Goal: Task Accomplishment & Management: Manage account settings

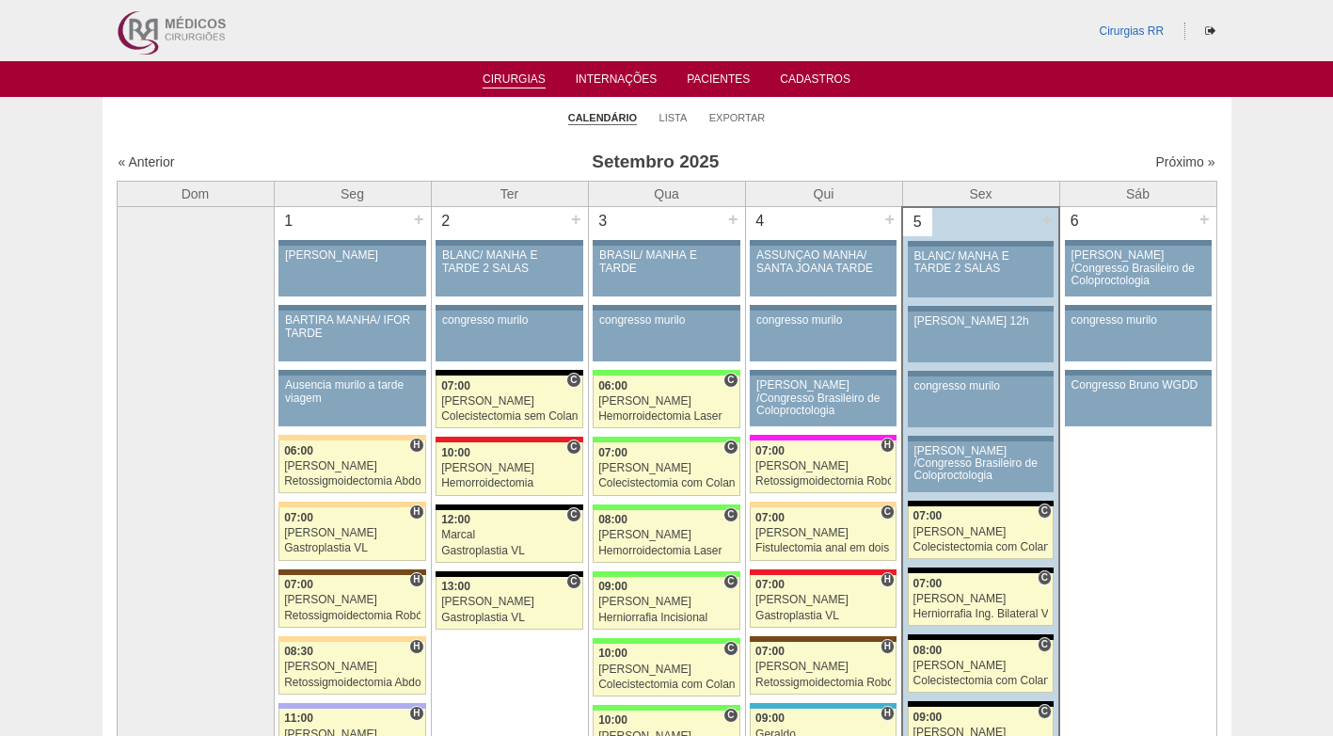
click at [927, 133] on ul "Calendário Lista Exportar" at bounding box center [667, 117] width 1129 height 40
click at [909, 115] on ul "Calendário Lista Exportar" at bounding box center [667, 117] width 1129 height 40
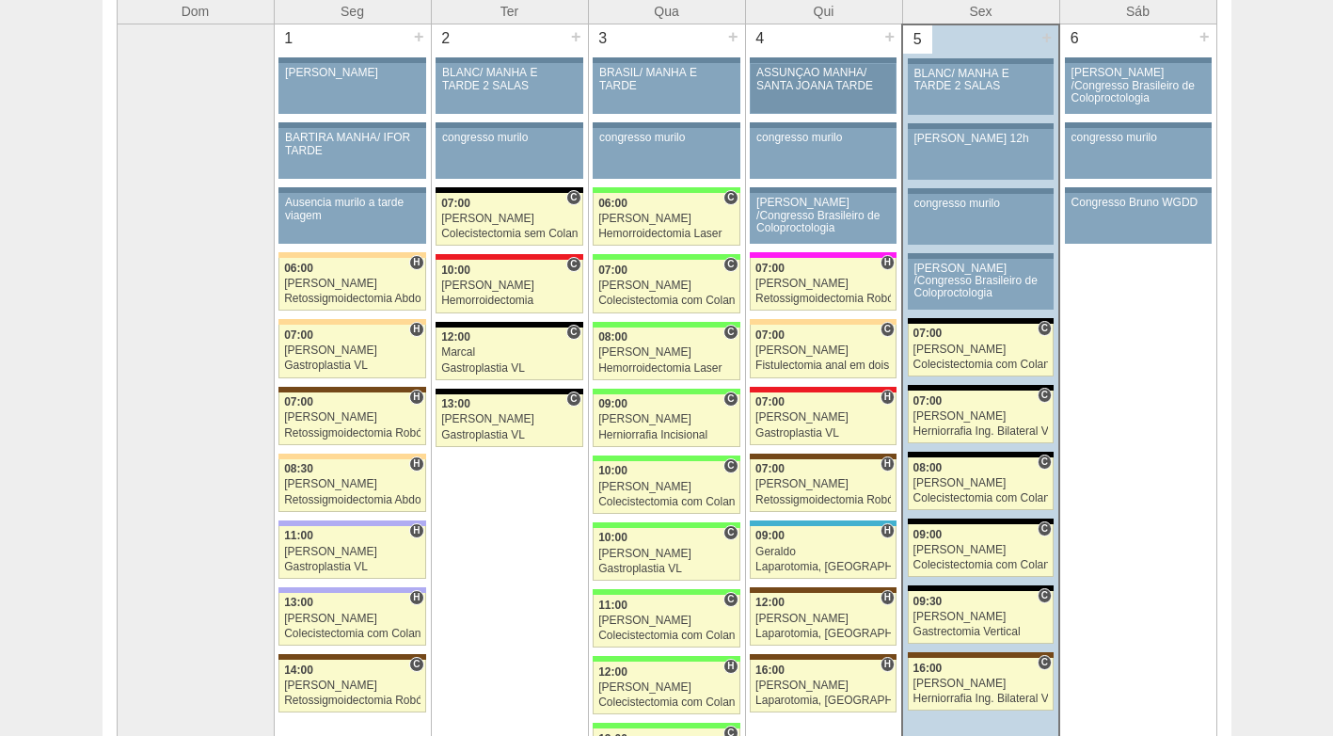
scroll to position [188, 0]
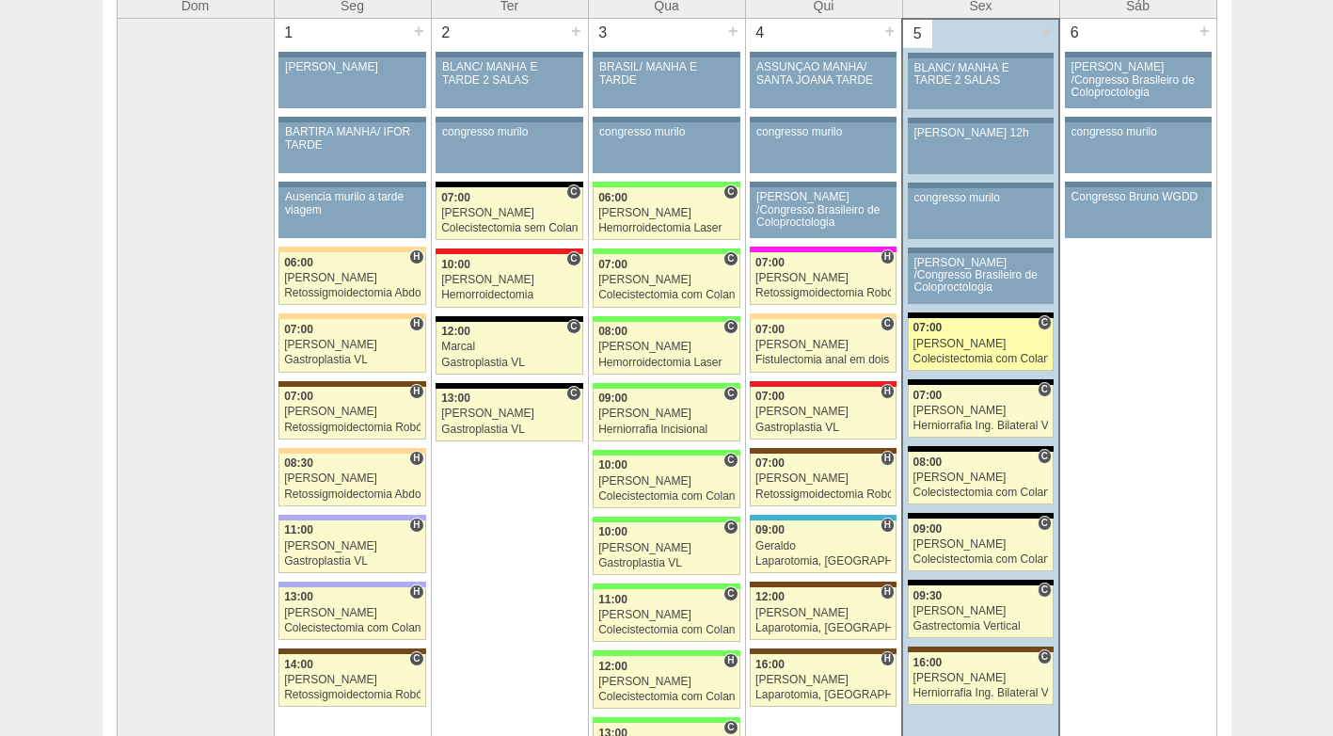
click at [961, 343] on div "Nathan" at bounding box center [980, 344] width 135 height 12
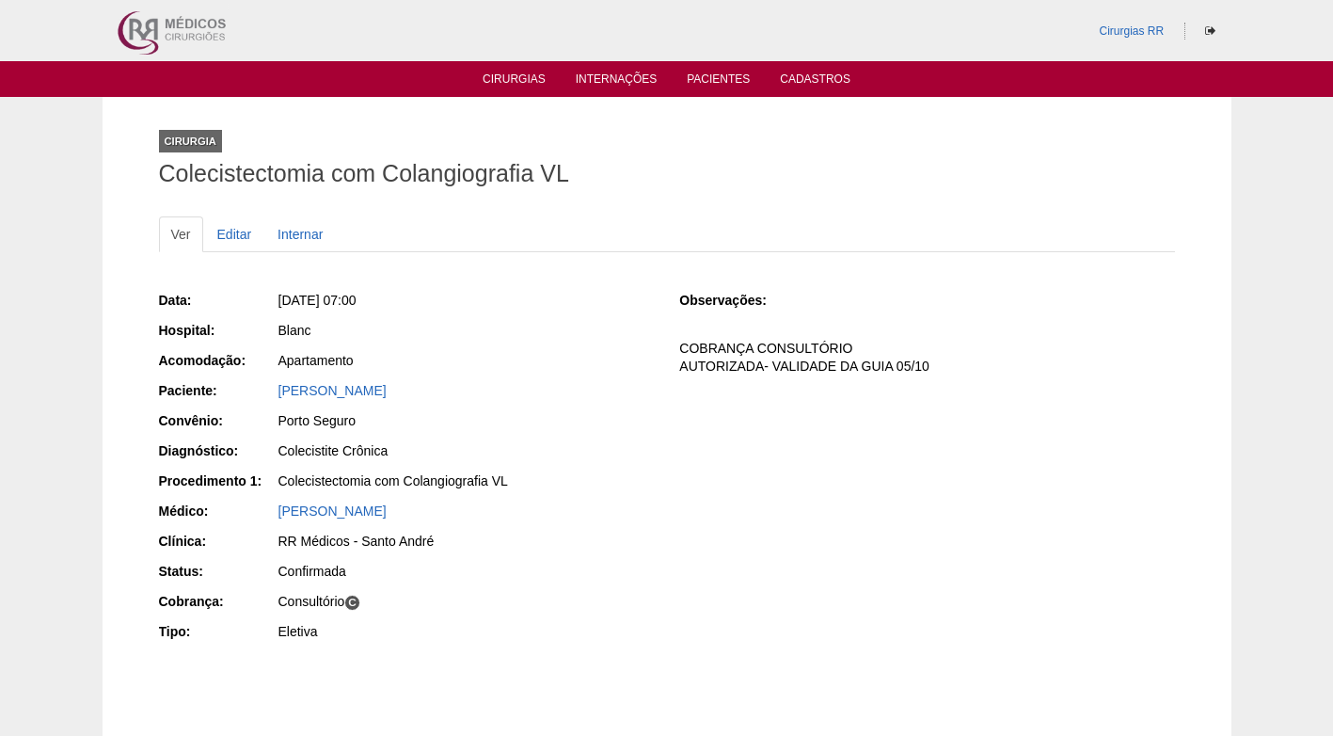
click at [457, 207] on div "Ver Editar Internar Data: Sex, 05/09/2025 - 07:00 Hospital: Blanc Acomodação: A…" at bounding box center [667, 451] width 1016 height 507
click at [387, 387] on link "KELLIANE SOUZA OKUZONO" at bounding box center [332, 390] width 108 height 15
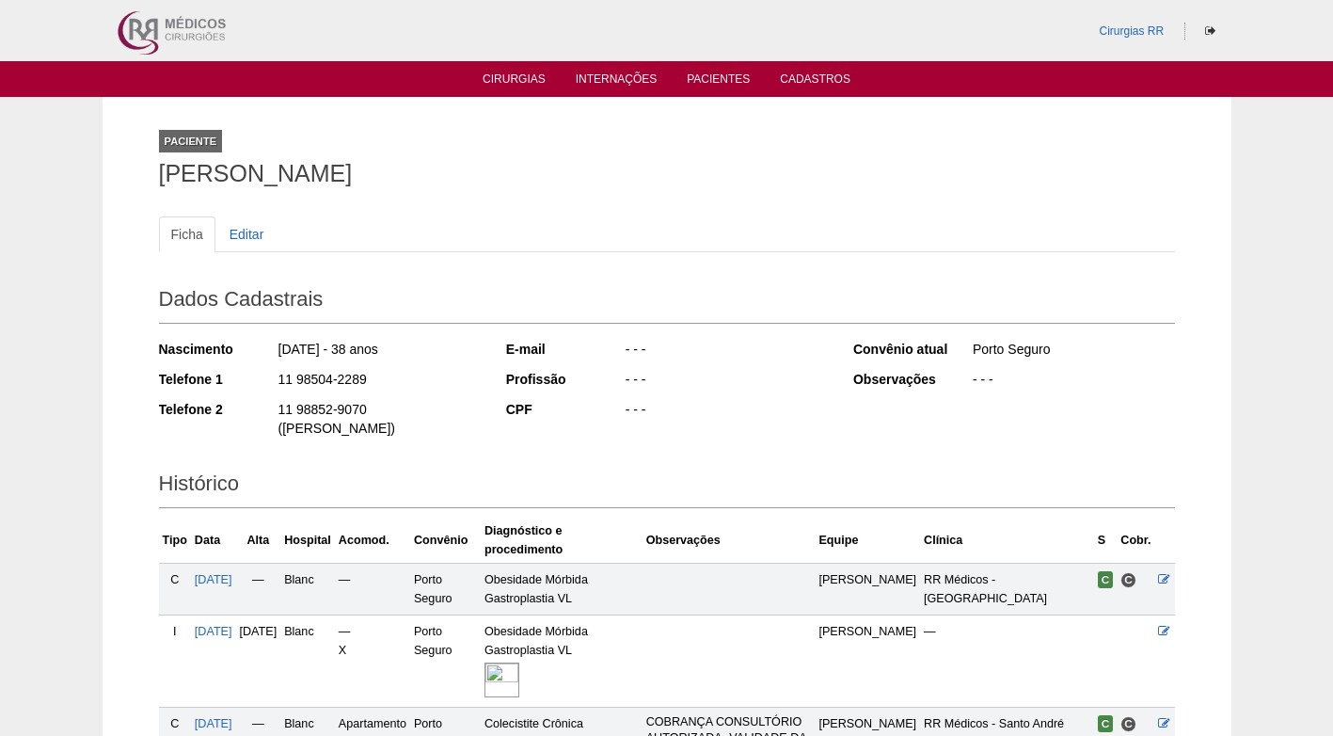
click at [479, 328] on div "Dados Cadastrais Nascimento 14/02/1987 - 38 anos Telefone 1 11 98504-2289 Telef…" at bounding box center [667, 363] width 1016 height 184
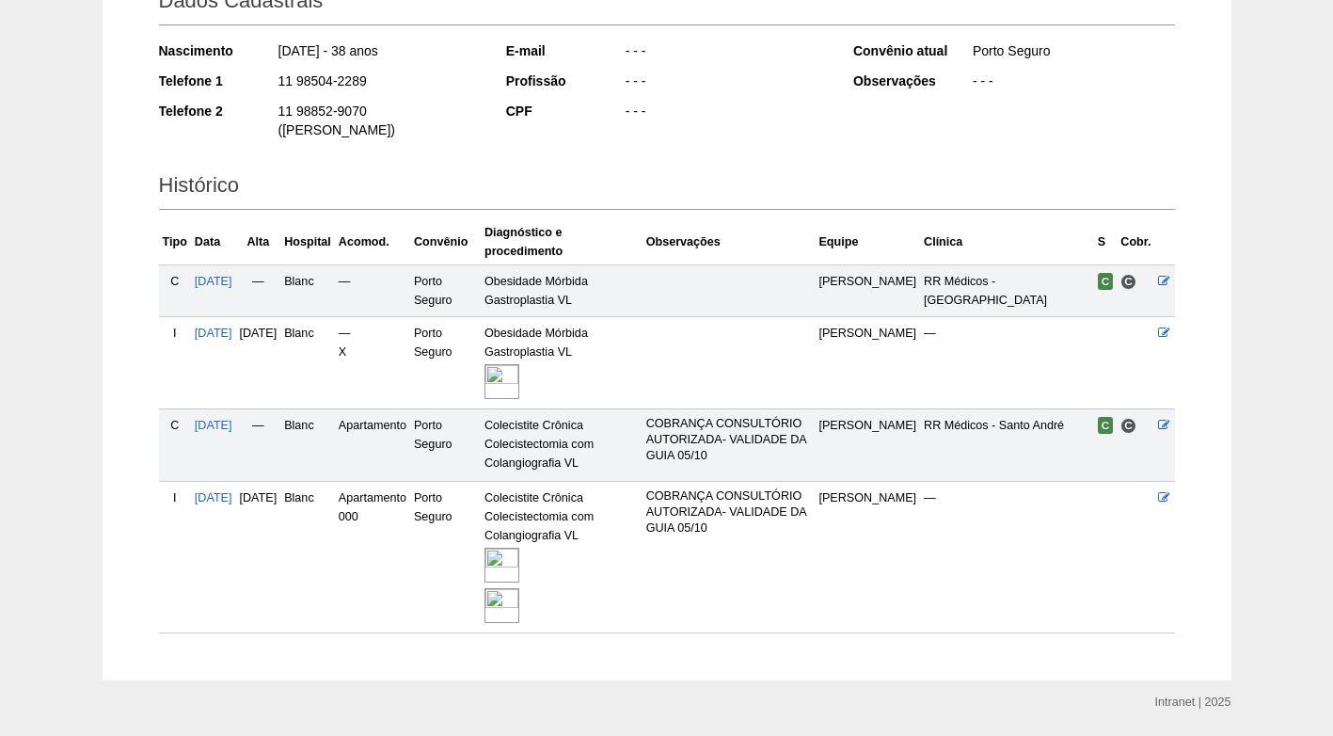
scroll to position [319, 0]
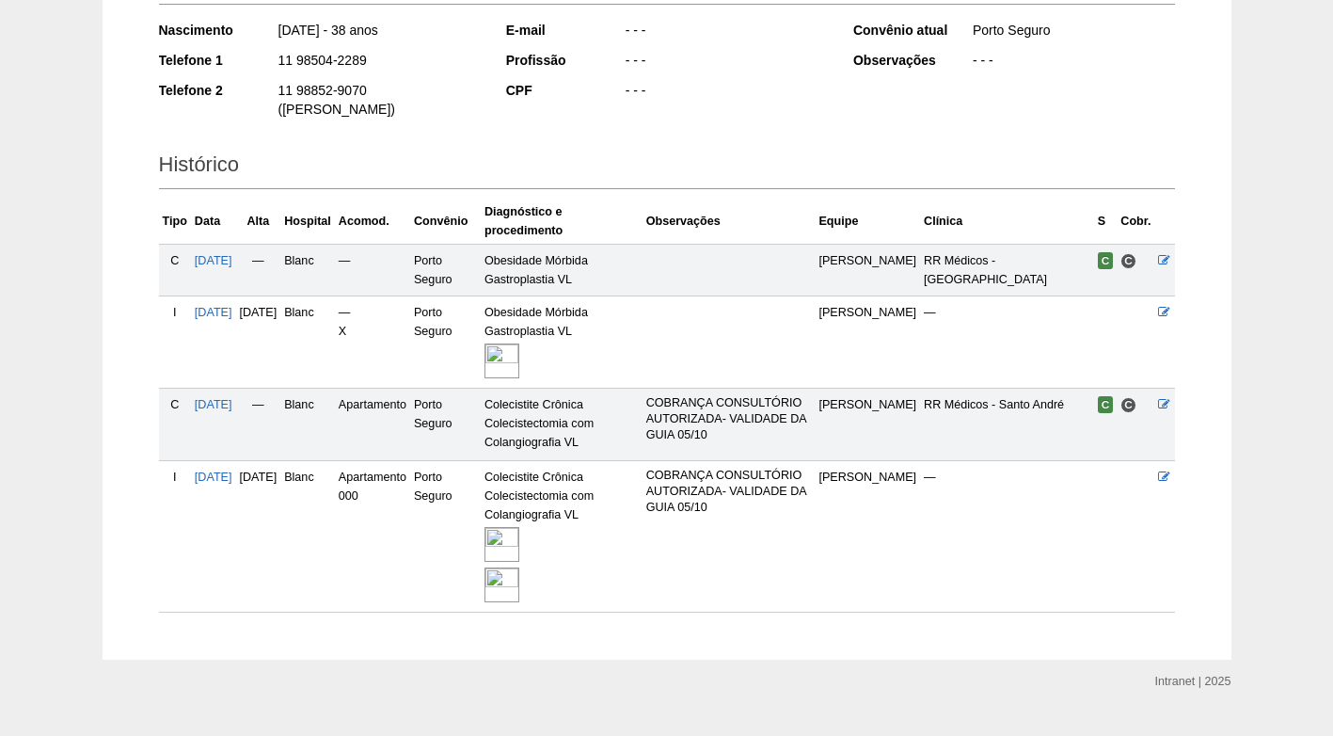
click at [742, 315] on td at bounding box center [728, 341] width 173 height 92
click at [719, 395] on p "COBRANÇA CONSULTÓRIO AUTORIZADA- VALIDADE DA GUIA 05/10" at bounding box center [729, 419] width 166 height 48
click at [734, 467] on p "COBRANÇA CONSULTÓRIO AUTORIZADA- VALIDADE DA GUIA 05/10" at bounding box center [729, 491] width 166 height 48
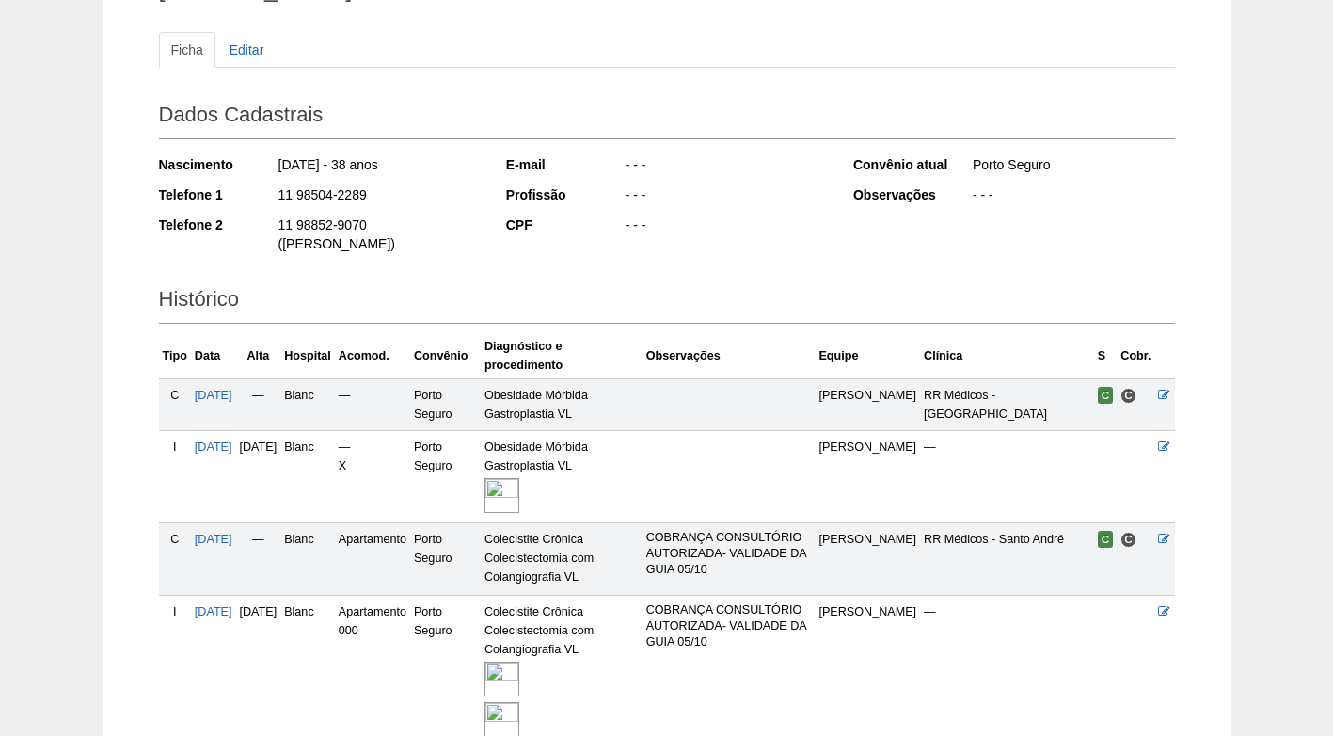
scroll to position [0, 0]
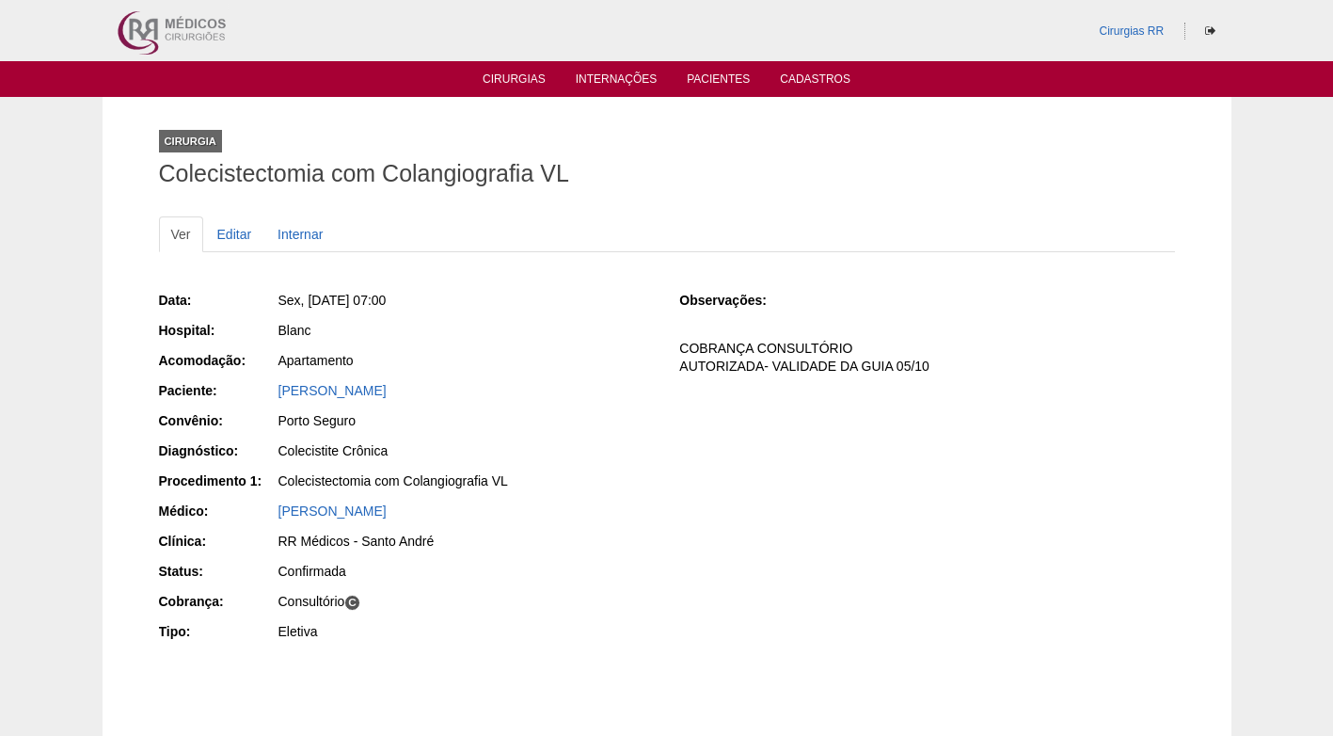
click at [822, 341] on p "COBRANÇA CONSULTÓRIO AUTORIZADA- VALIDADE DA GUIA 05/10" at bounding box center [926, 358] width 495 height 36
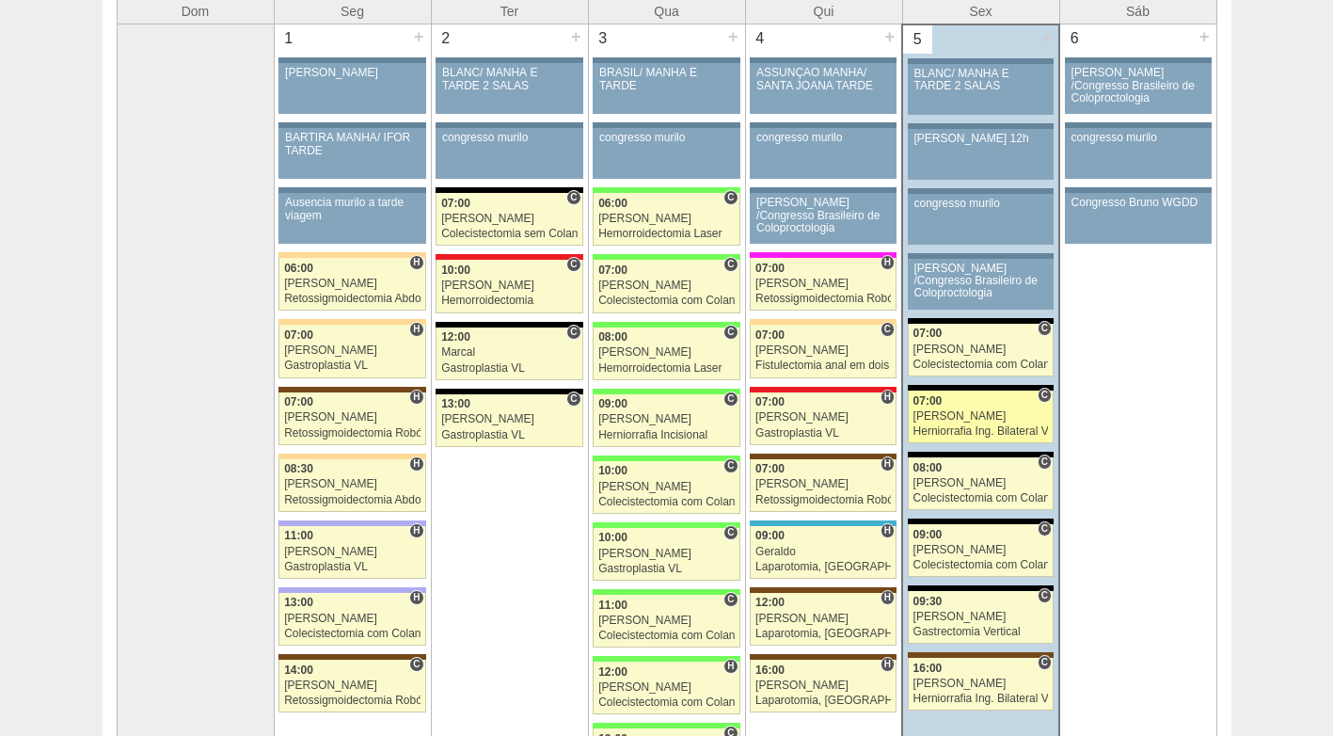
scroll to position [277, 0]
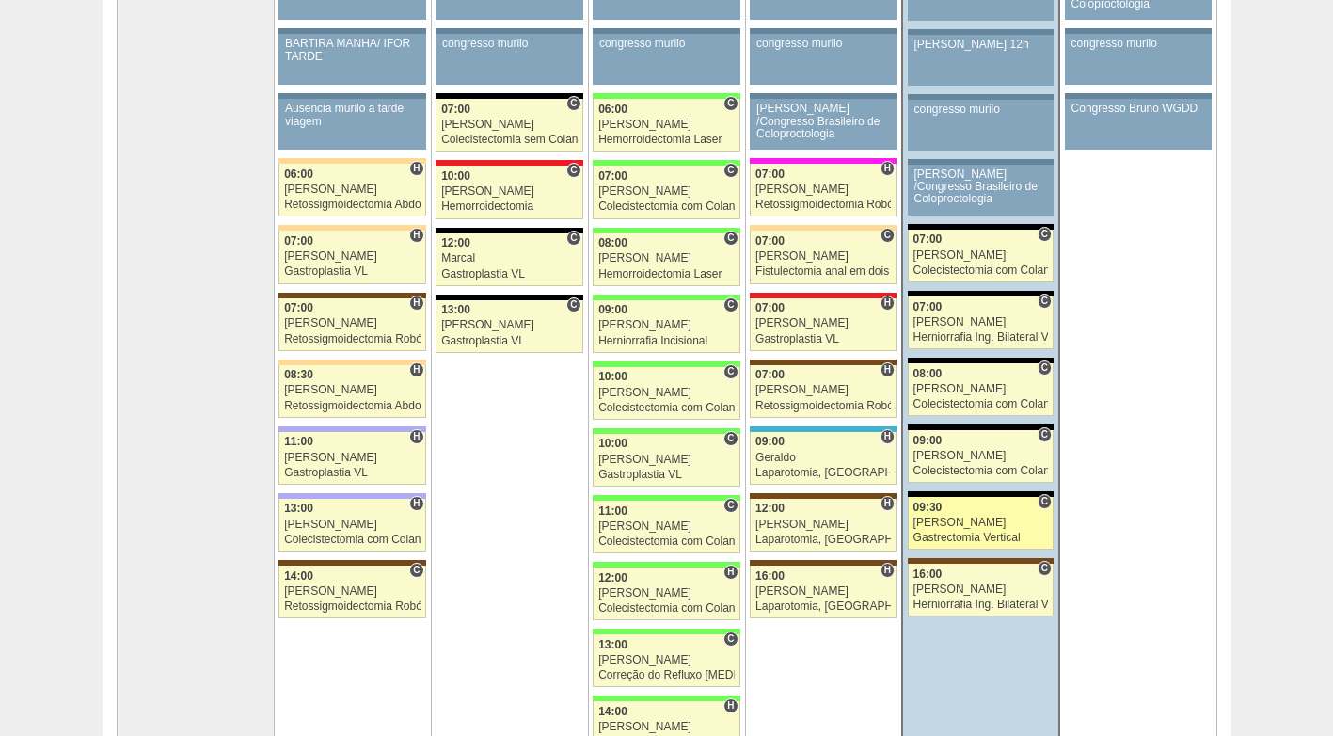
click at [956, 529] on div "[PERSON_NAME]" at bounding box center [980, 522] width 135 height 12
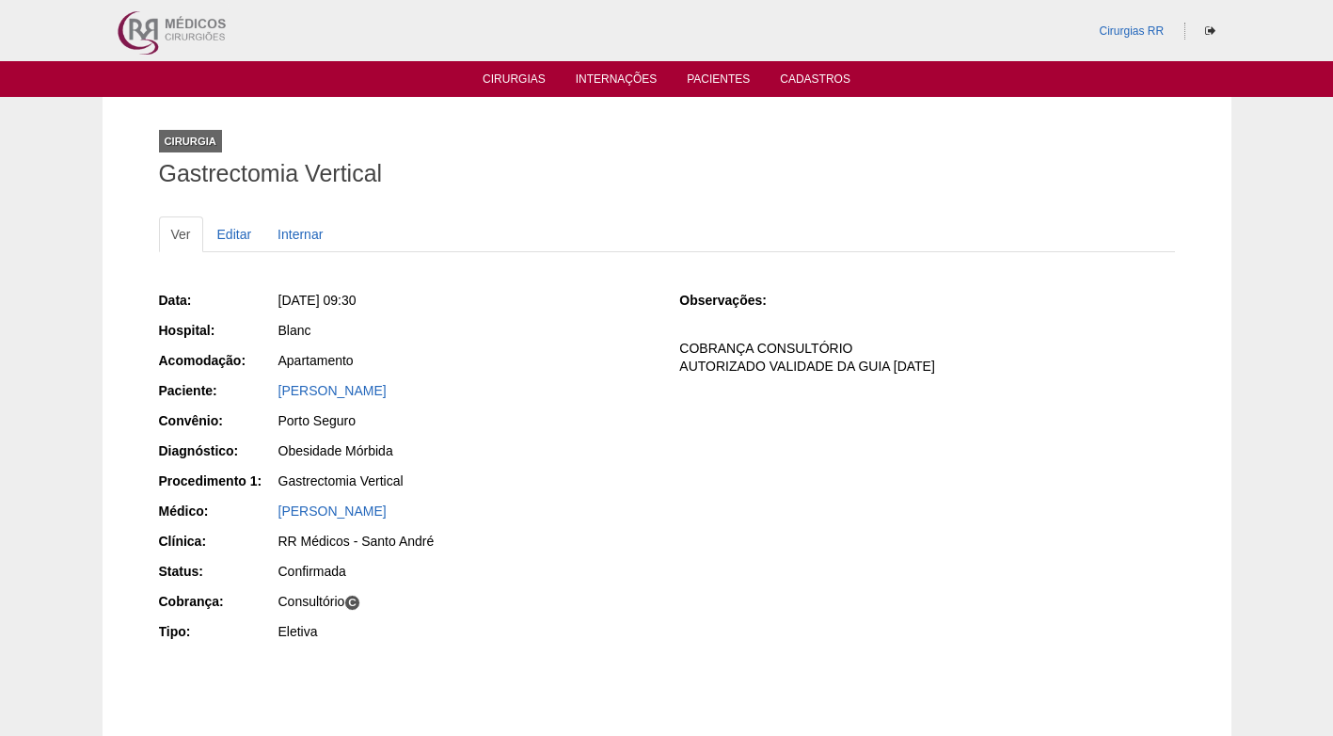
click at [454, 342] on div "Blanc" at bounding box center [465, 333] width 377 height 24
click at [387, 391] on link "[PERSON_NAME]" at bounding box center [332, 390] width 108 height 15
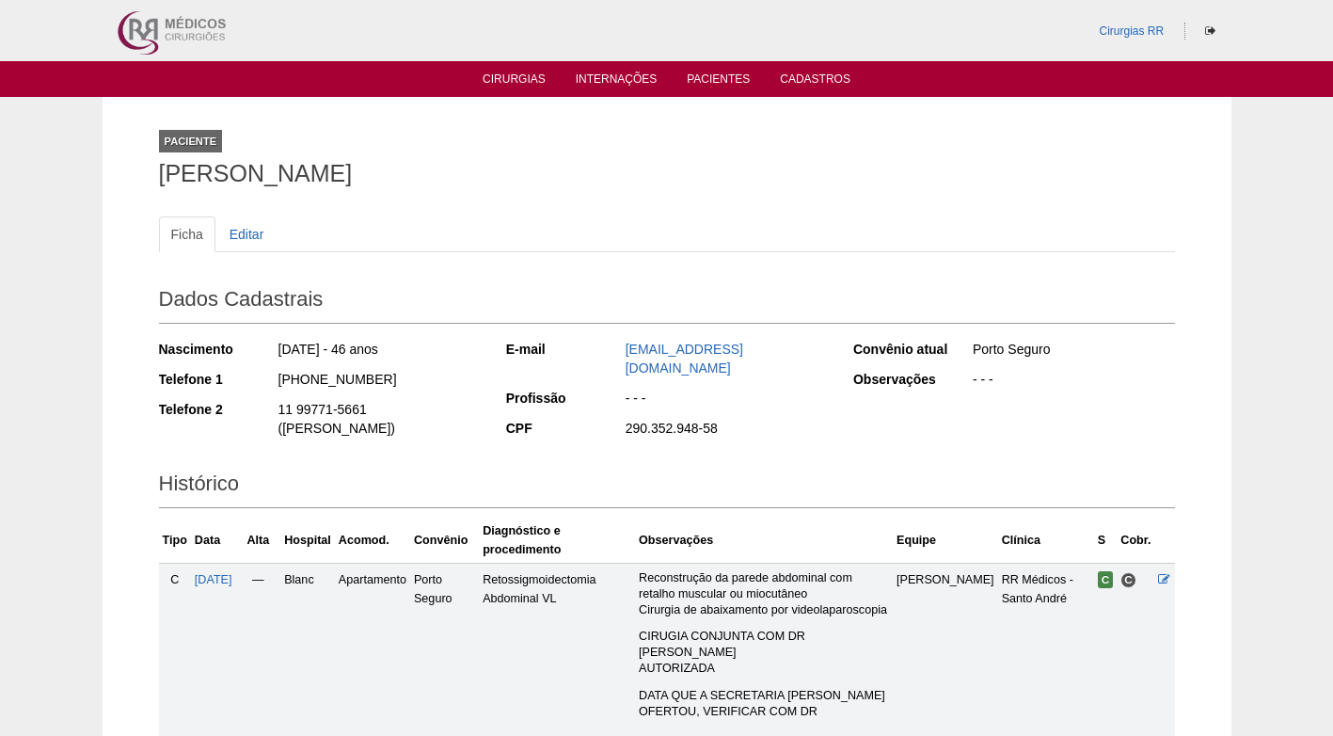
click at [732, 239] on ul "Ficha Editar" at bounding box center [667, 234] width 1016 height 36
click at [837, 435] on div "Dados Cadastrais Nascimento 18/03/1979 - 46 anos Telefone 1 (11) 95440-9445 Tel…" at bounding box center [667, 363] width 1016 height 184
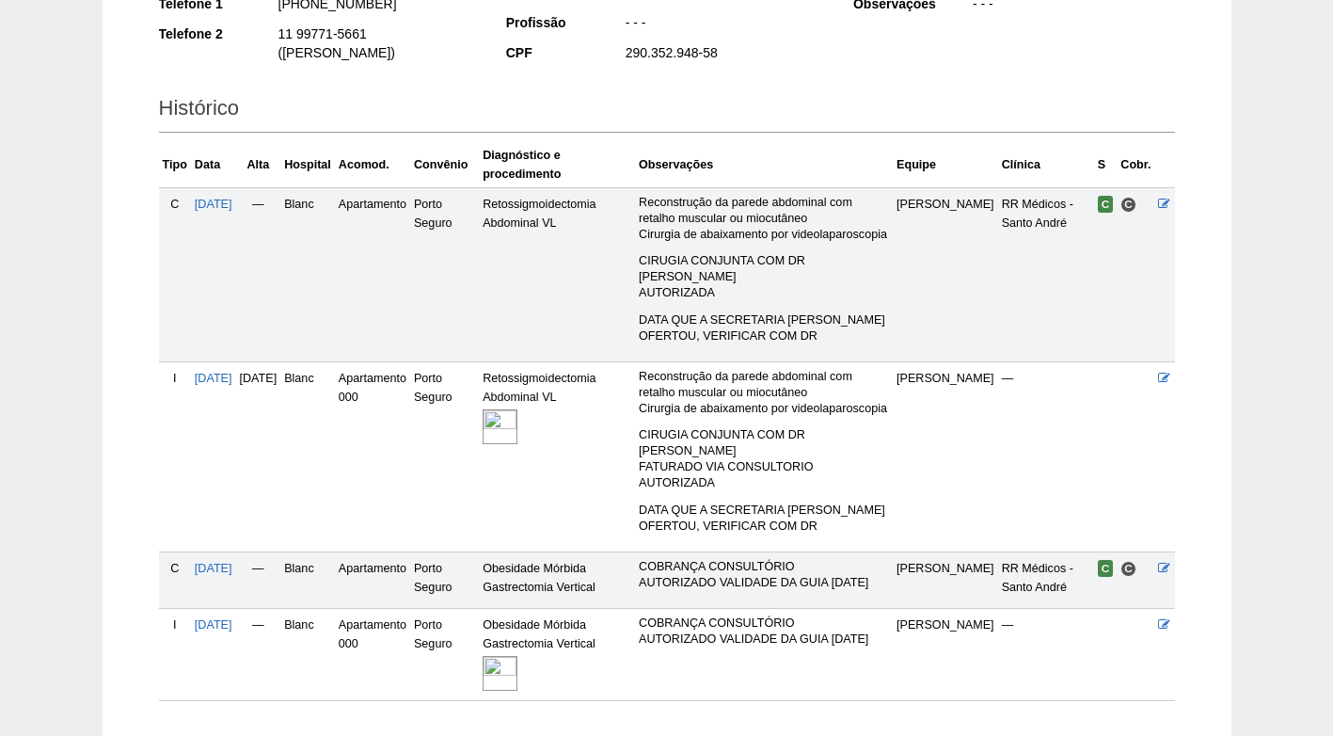
scroll to position [376, 0]
click at [387, 449] on td "Apartamento 000" at bounding box center [372, 455] width 75 height 190
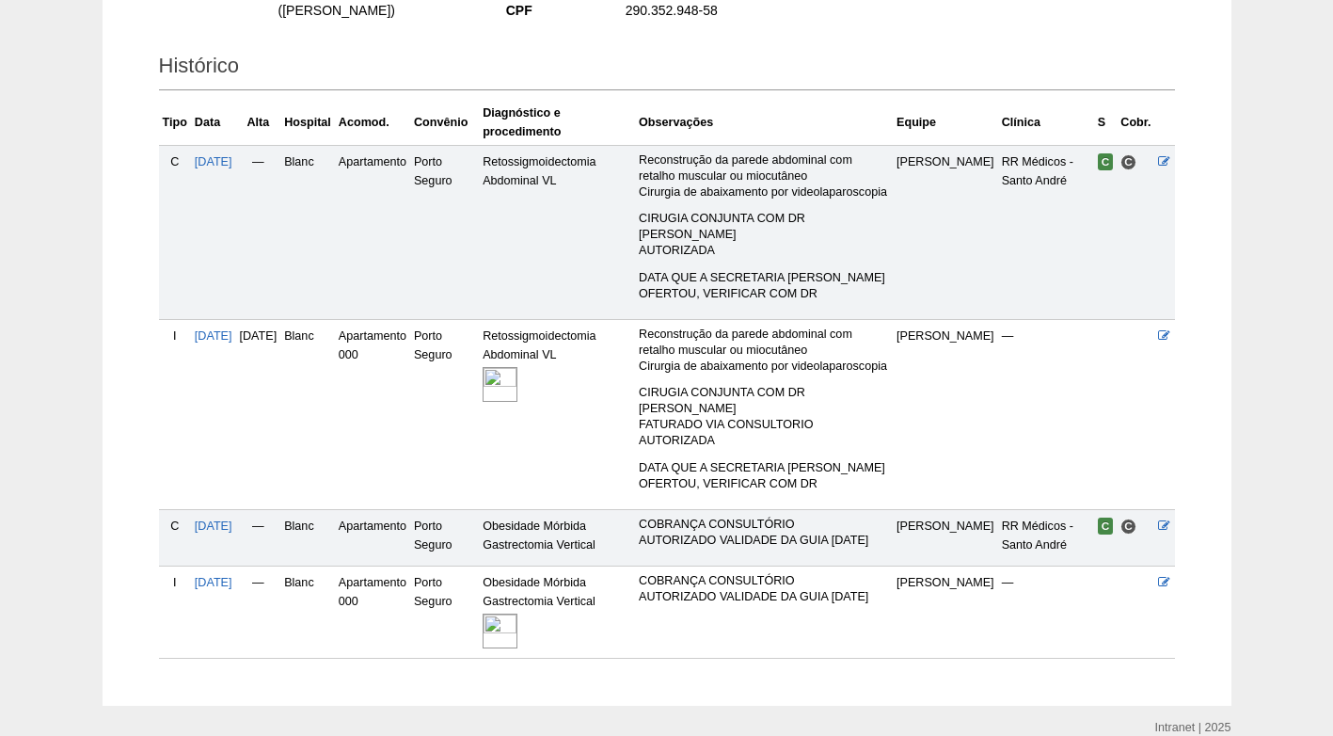
scroll to position [451, 0]
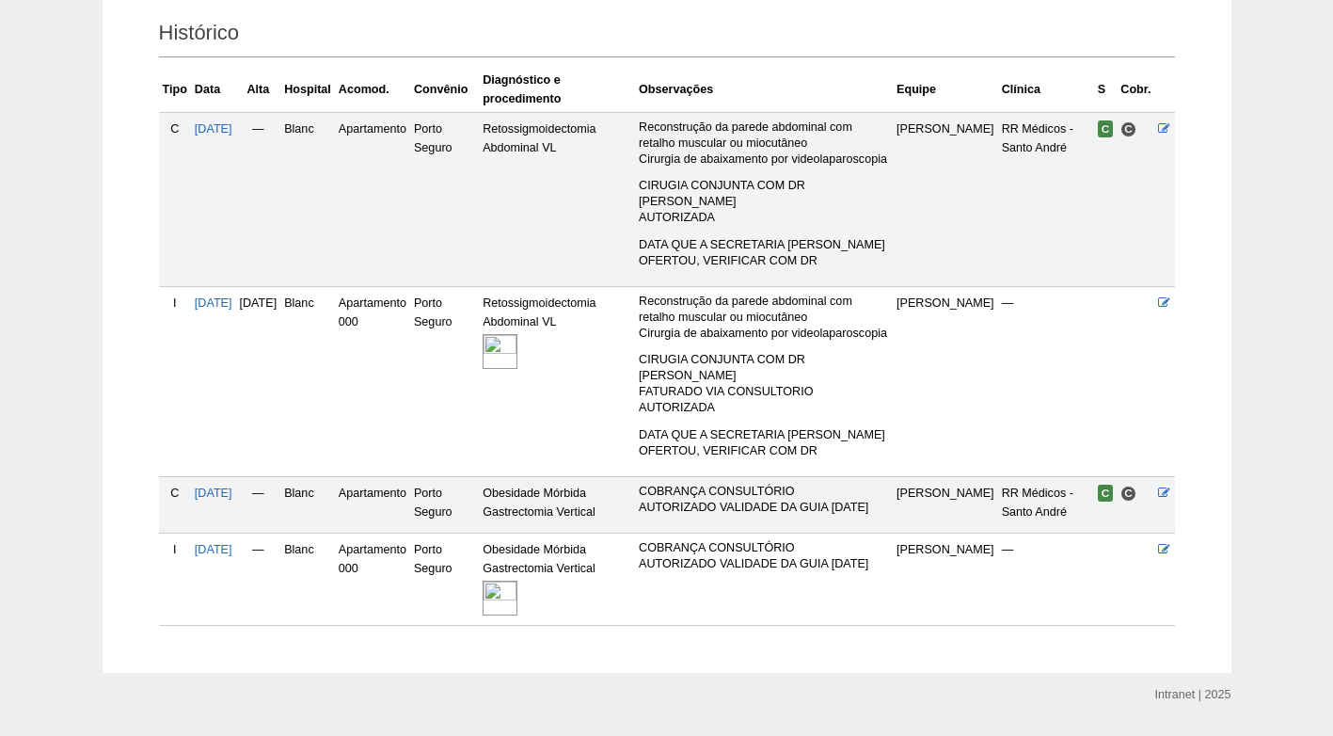
click at [776, 540] on p "COBRANÇA CONSULTÓRIO AUTORIZADO VALIDADE DA GUIA 01/10/25" at bounding box center [764, 556] width 250 height 32
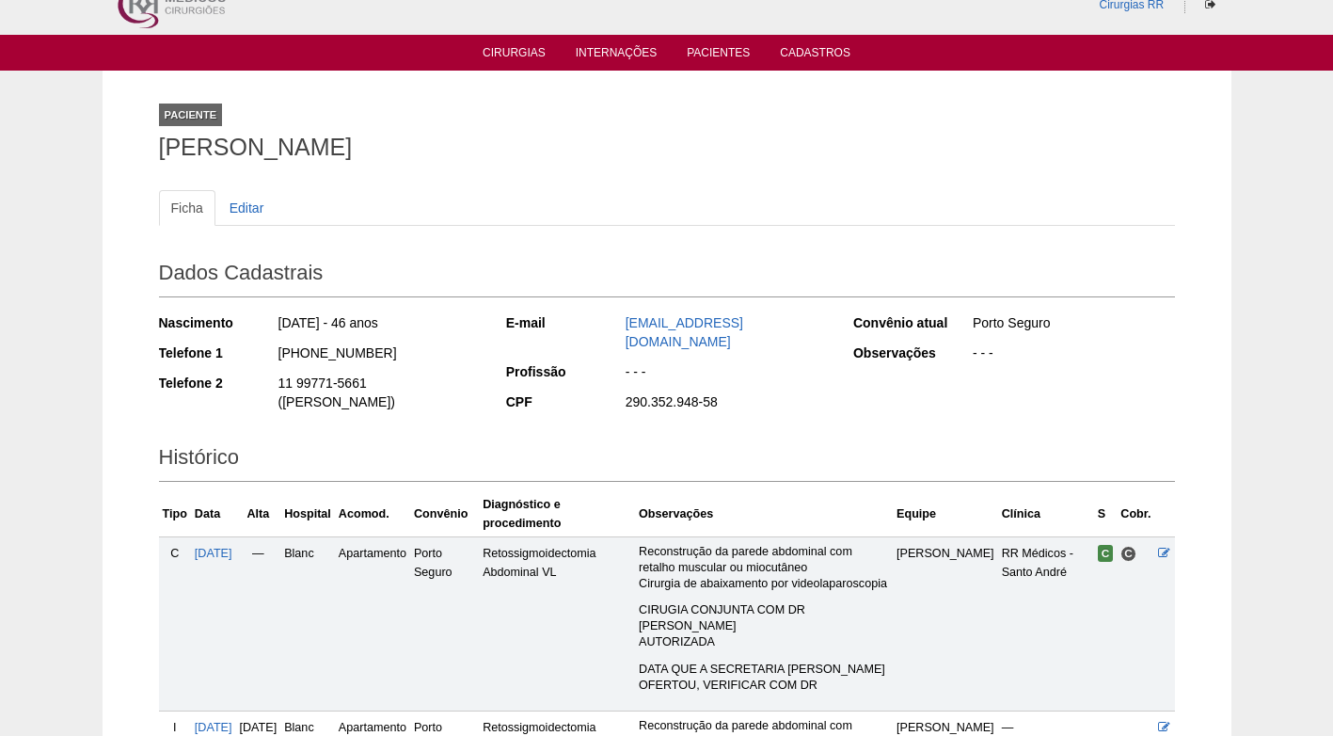
scroll to position [0, 0]
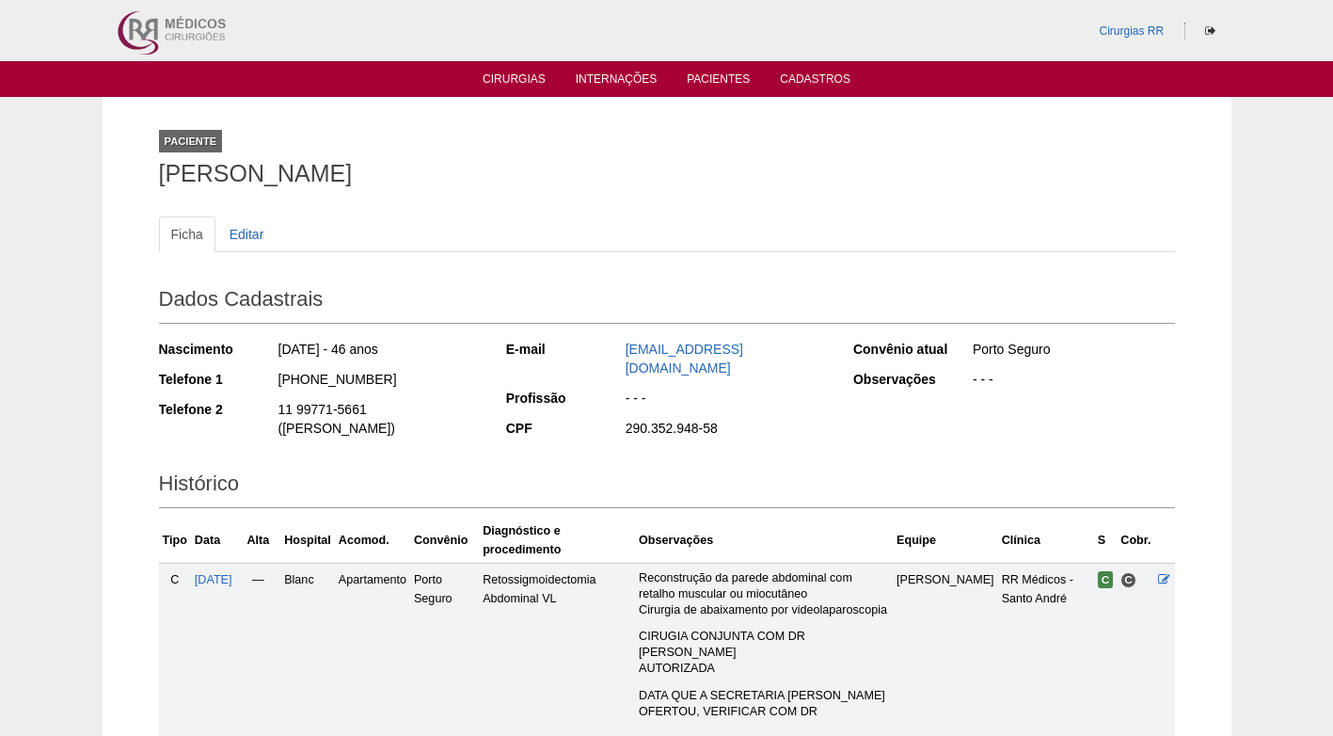
click at [740, 205] on div "Ficha Editar Dados Cadastrais Nascimento 18/03/1979 - 46 anos Telefone 1 (11) 9…" at bounding box center [667, 637] width 1016 height 878
drag, startPoint x: 394, startPoint y: 370, endPoint x: 253, endPoint y: 380, distance: 141.5
click at [253, 380] on div "Telefone 1 (11) 95440-9445" at bounding box center [320, 382] width 322 height 24
copy div "(11) 95440-9445"
click at [551, 254] on div "Ficha Editar" at bounding box center [667, 243] width 1016 height 55
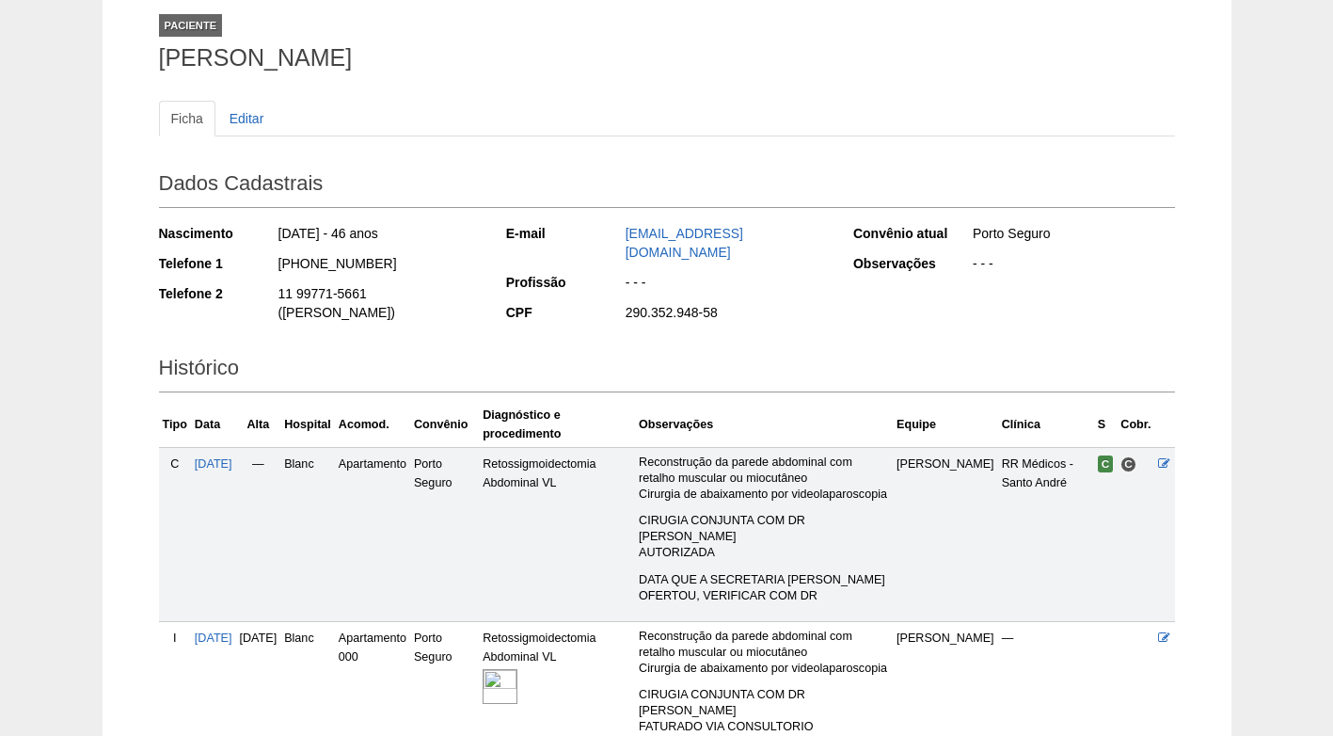
scroll to position [74, 0]
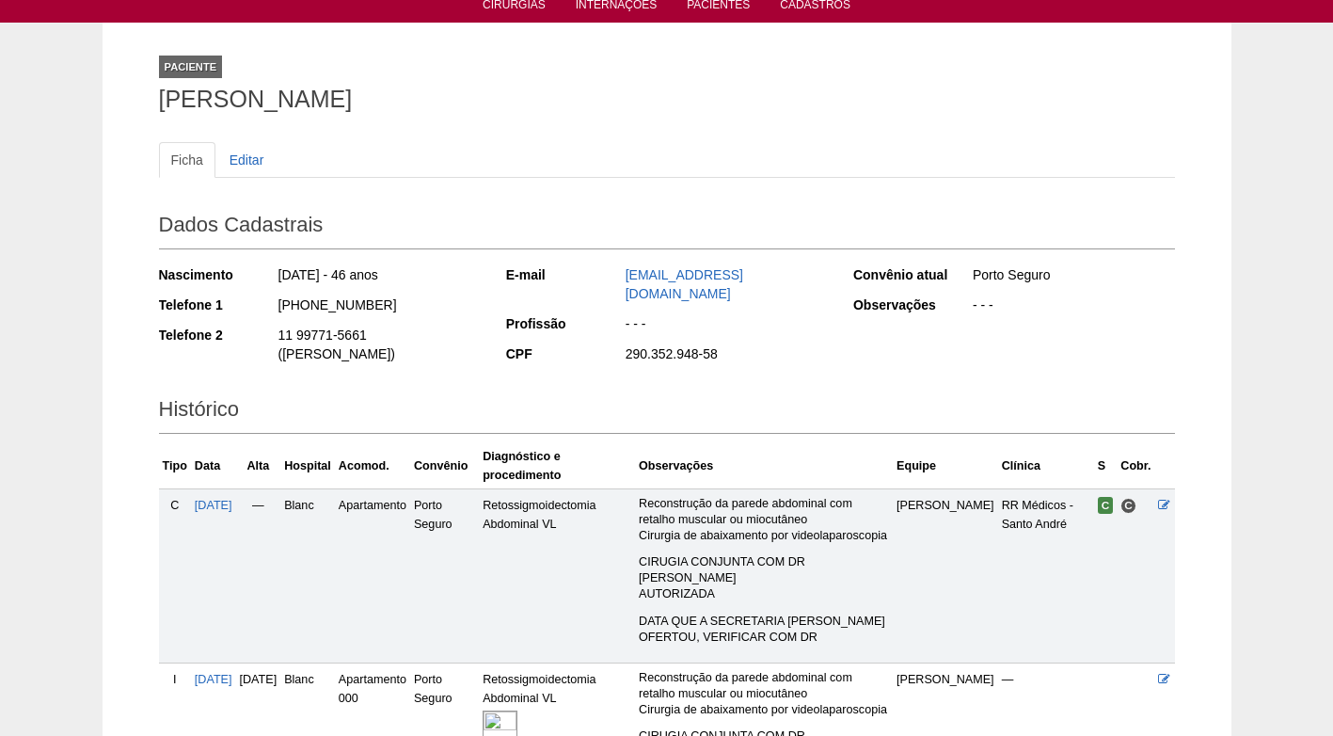
drag, startPoint x: 376, startPoint y: 296, endPoint x: 272, endPoint y: 313, distance: 105.8
click at [272, 313] on div "Telefone 1 (11) 95440-9445" at bounding box center [320, 307] width 322 height 24
copy div "(11) 95440-9445"
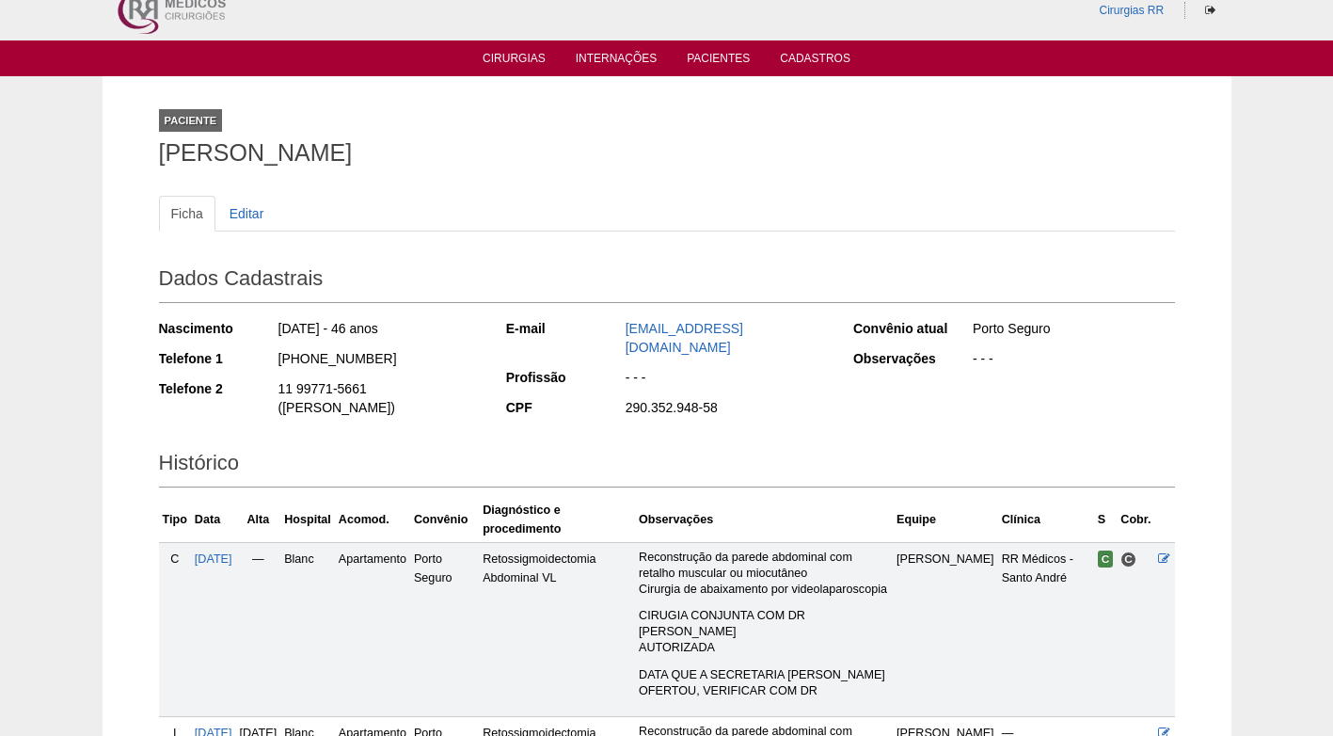
scroll to position [0, 0]
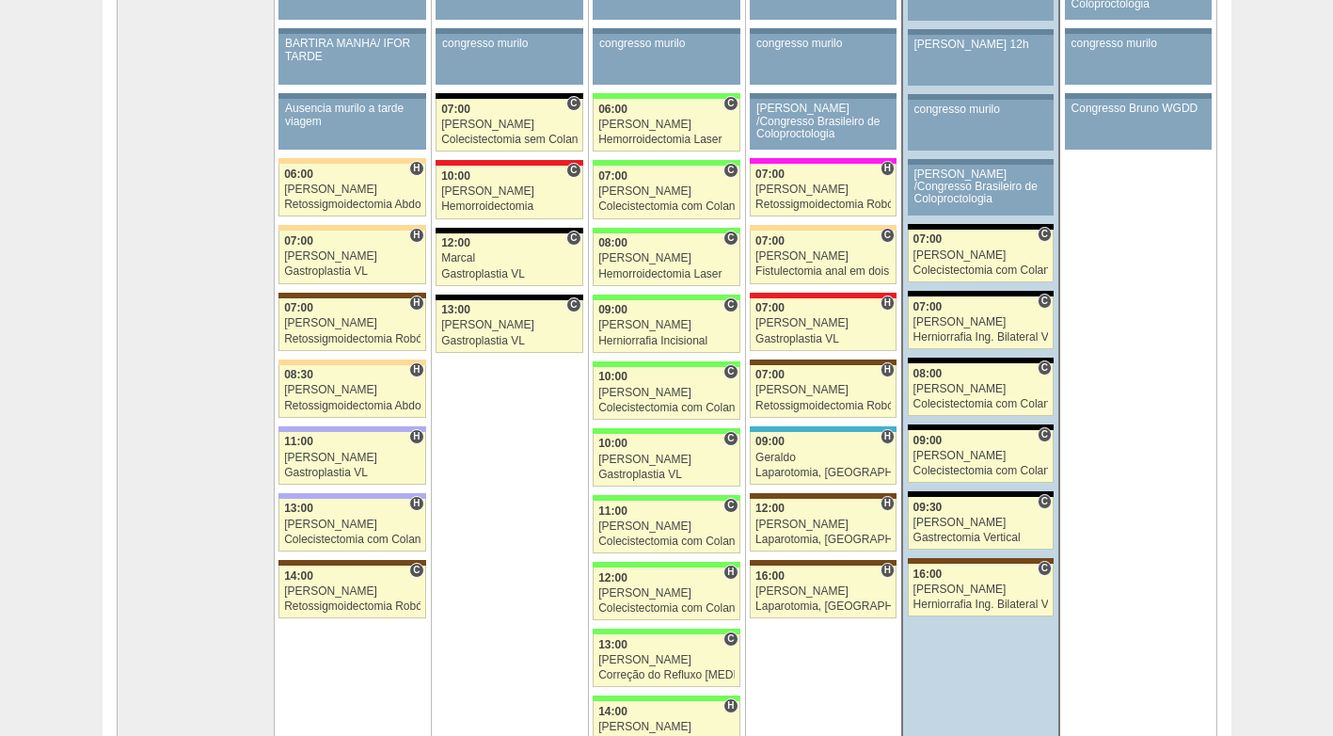
scroll to position [277, 0]
click at [989, 460] on div "[PERSON_NAME]" at bounding box center [980, 456] width 135 height 12
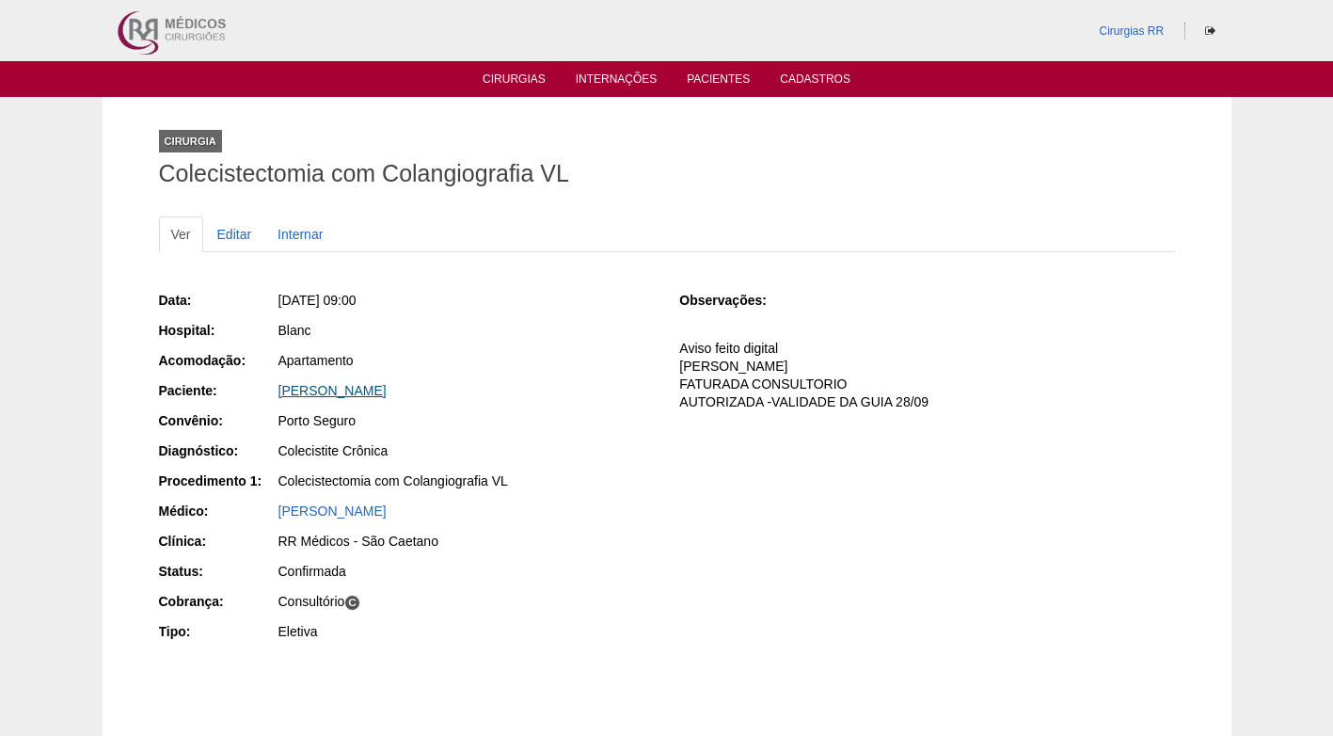
click at [387, 390] on link "[PERSON_NAME]" at bounding box center [332, 390] width 108 height 15
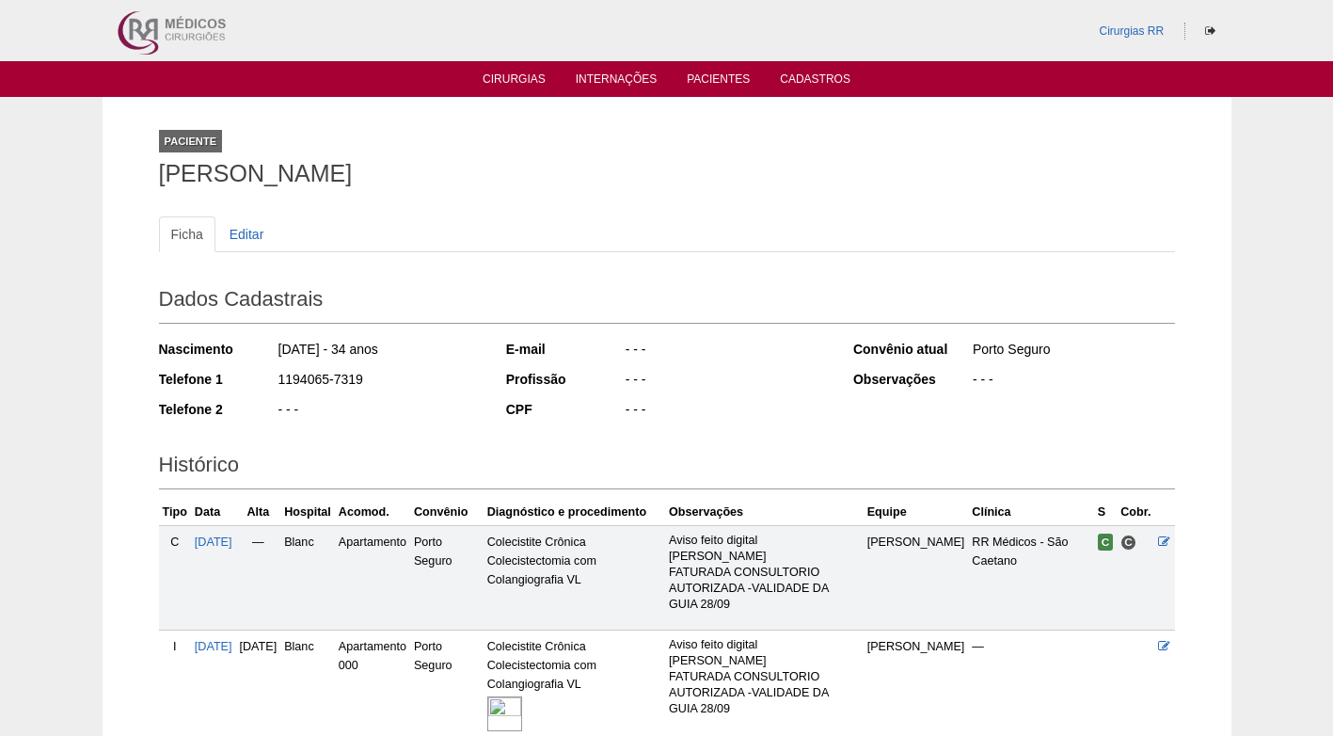
drag, startPoint x: 382, startPoint y: 383, endPoint x: 258, endPoint y: 375, distance: 124.4
click at [258, 375] on div "Telefone 1 1194065-7319" at bounding box center [320, 382] width 322 height 24
copy div "1194065-7319"
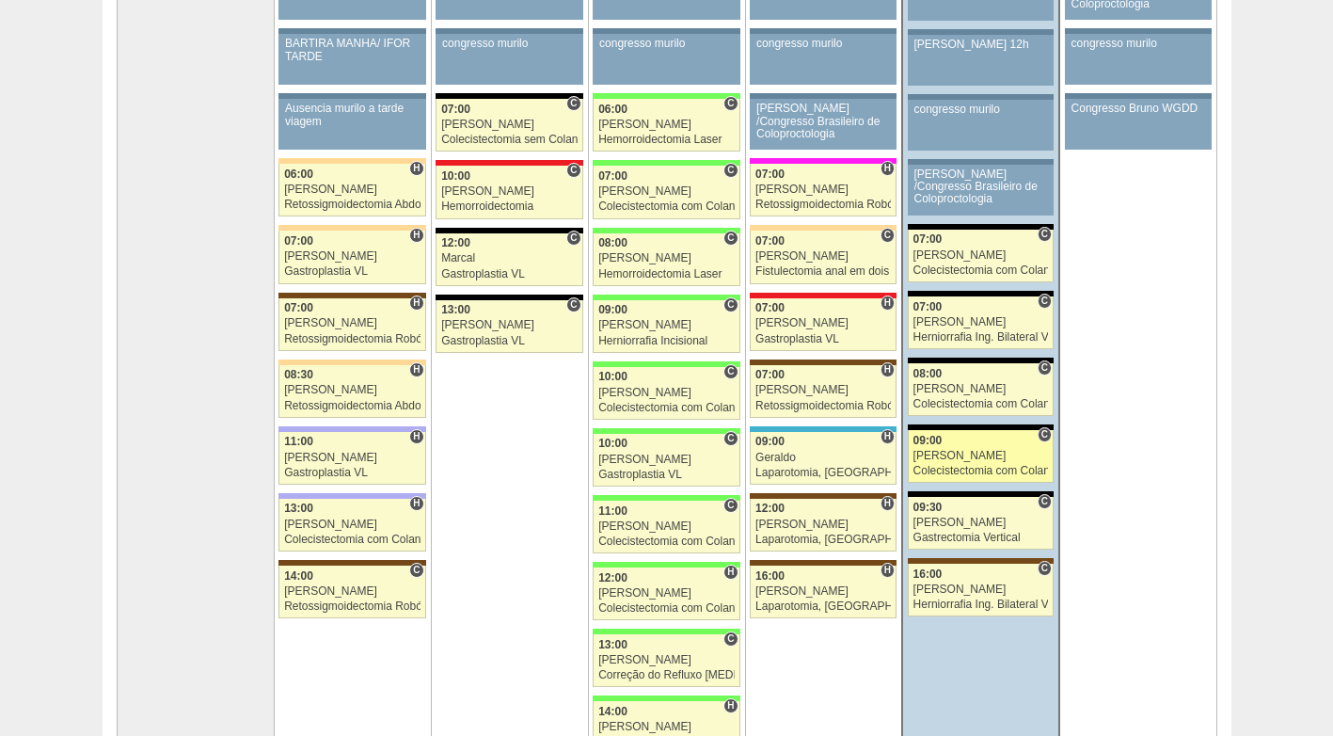
scroll to position [277, 0]
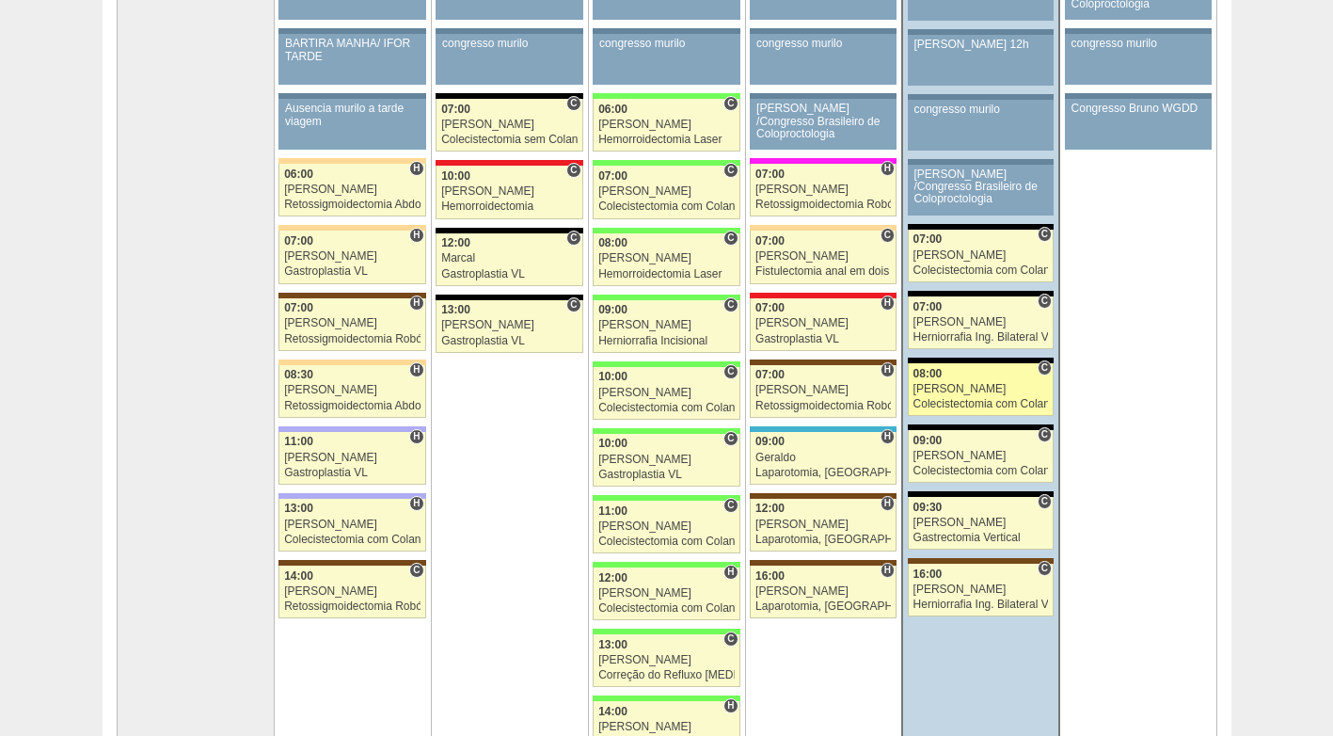
click at [983, 390] on div "Nathan" at bounding box center [980, 389] width 135 height 12
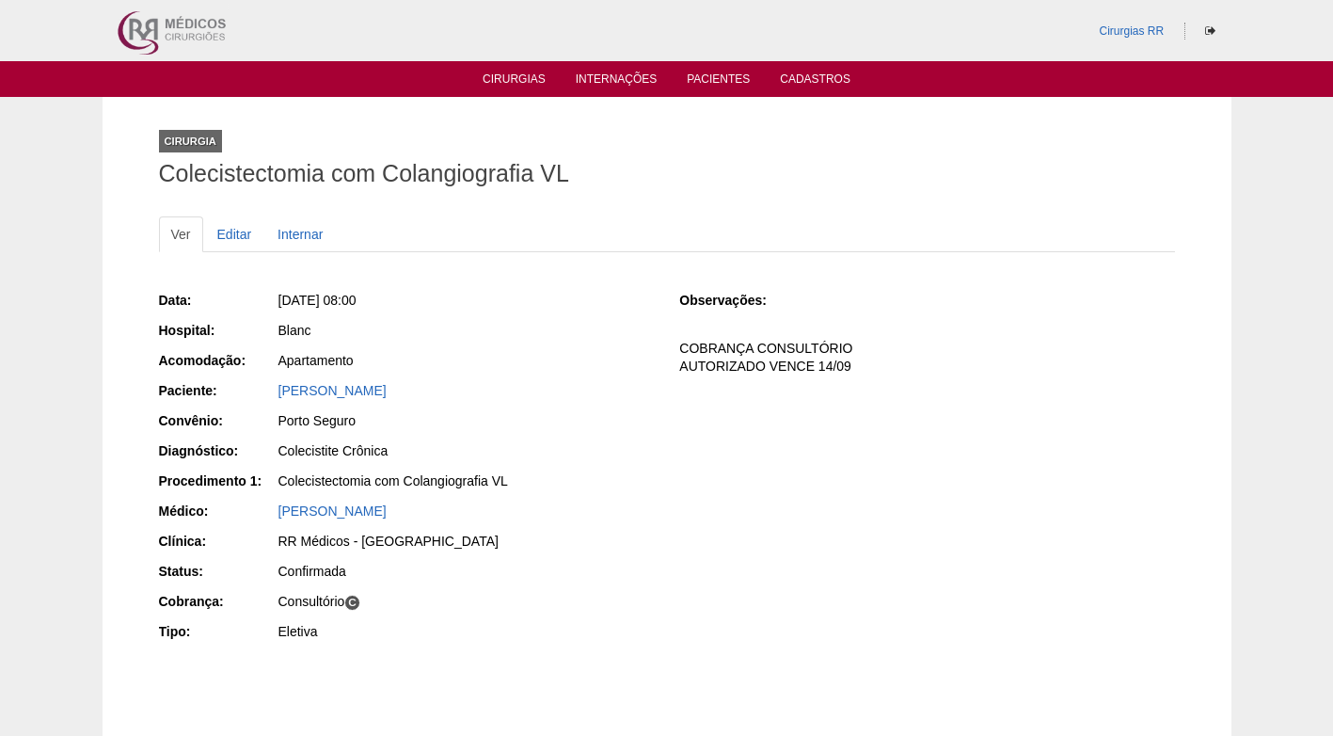
click at [636, 460] on div "Colecistite Crônica" at bounding box center [465, 453] width 377 height 24
click at [329, 394] on link "[PERSON_NAME]" at bounding box center [332, 390] width 108 height 15
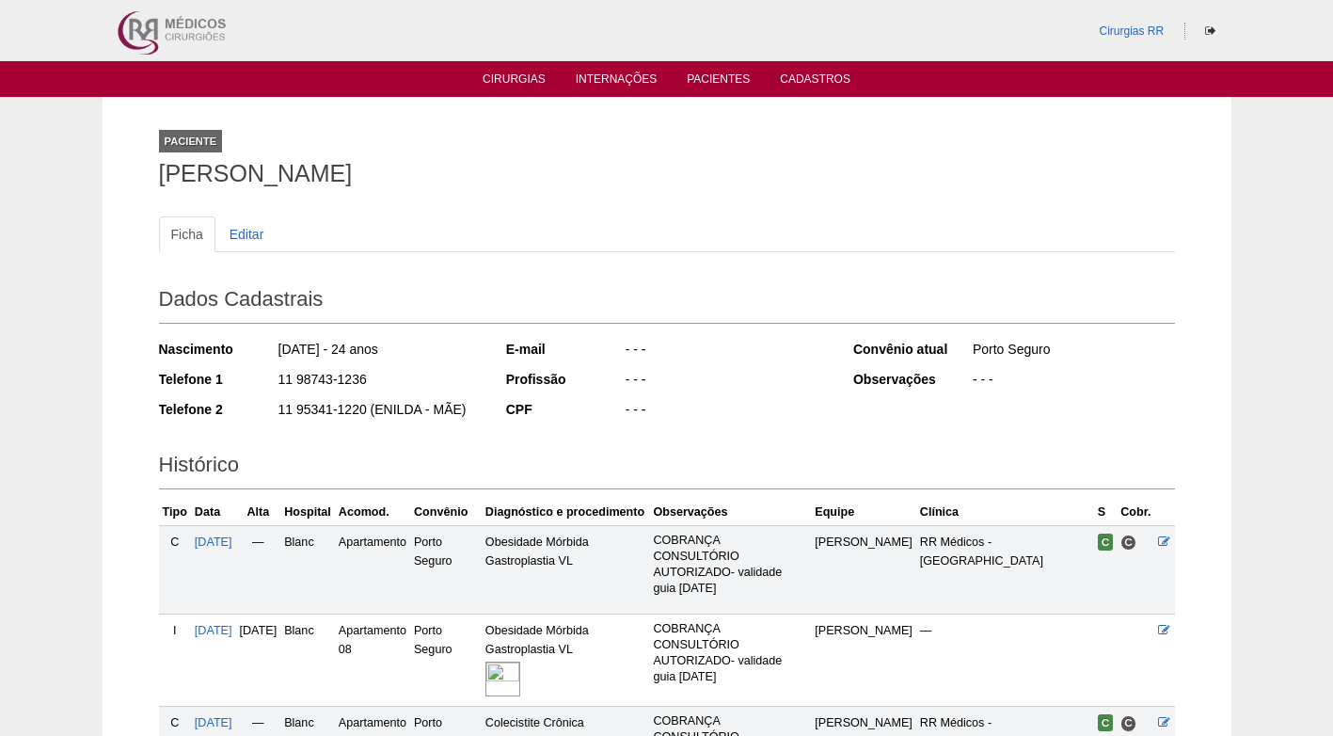
drag, startPoint x: 375, startPoint y: 375, endPoint x: 235, endPoint y: 392, distance: 141.2
click at [224, 388] on div "Telefone 1 11 98743-1236" at bounding box center [320, 382] width 322 height 24
click at [349, 356] on div "[DATE] - 24 anos" at bounding box center [379, 352] width 204 height 24
click at [366, 390] on div "11 98743-1236" at bounding box center [379, 382] width 204 height 24
drag, startPoint x: 371, startPoint y: 384, endPoint x: 267, endPoint y: 384, distance: 103.5
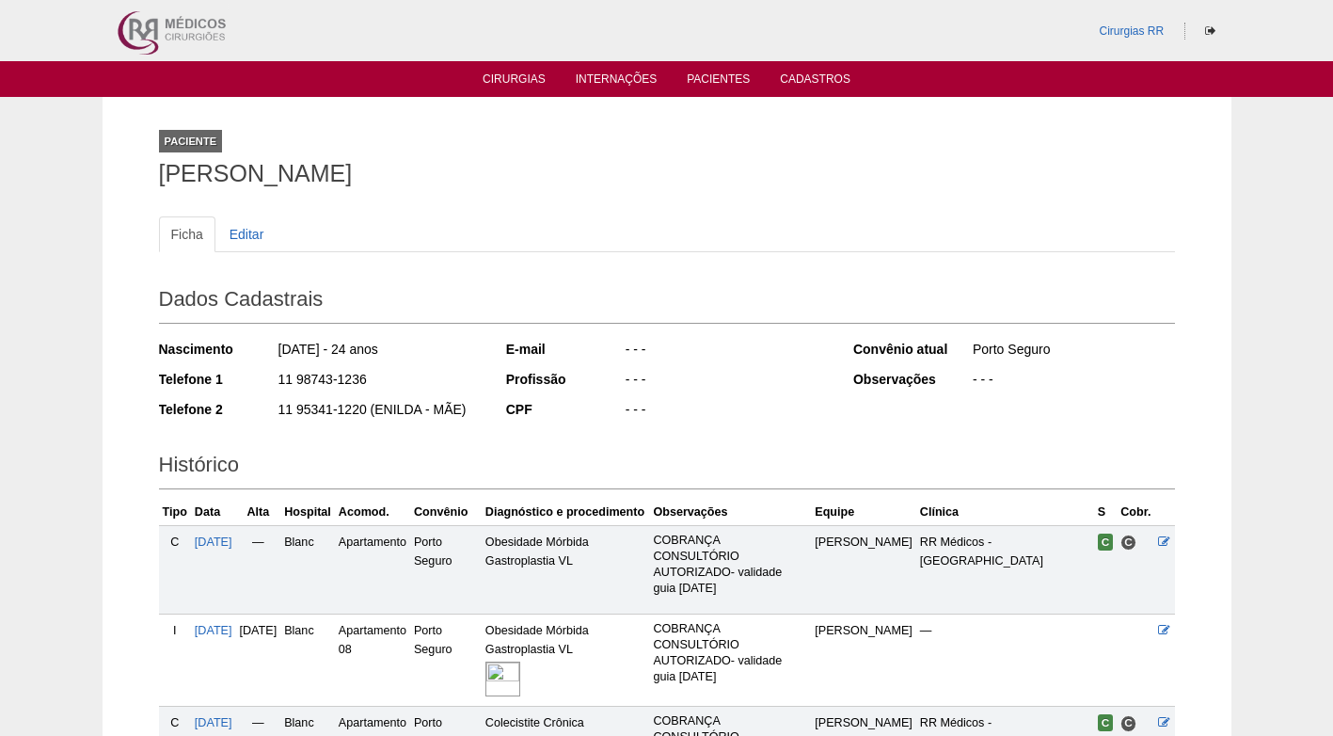
click at [267, 384] on div "Telefone 1 11 98743-1236" at bounding box center [320, 382] width 322 height 24
copy div "11 98743-1236"
click at [509, 371] on div "Profissão" at bounding box center [565, 379] width 118 height 19
click at [642, 273] on div "Dados Cadastrais Nascimento [DATE] - 24 anos Telefone 1 11 98743-1236 Telefone …" at bounding box center [667, 354] width 1016 height 166
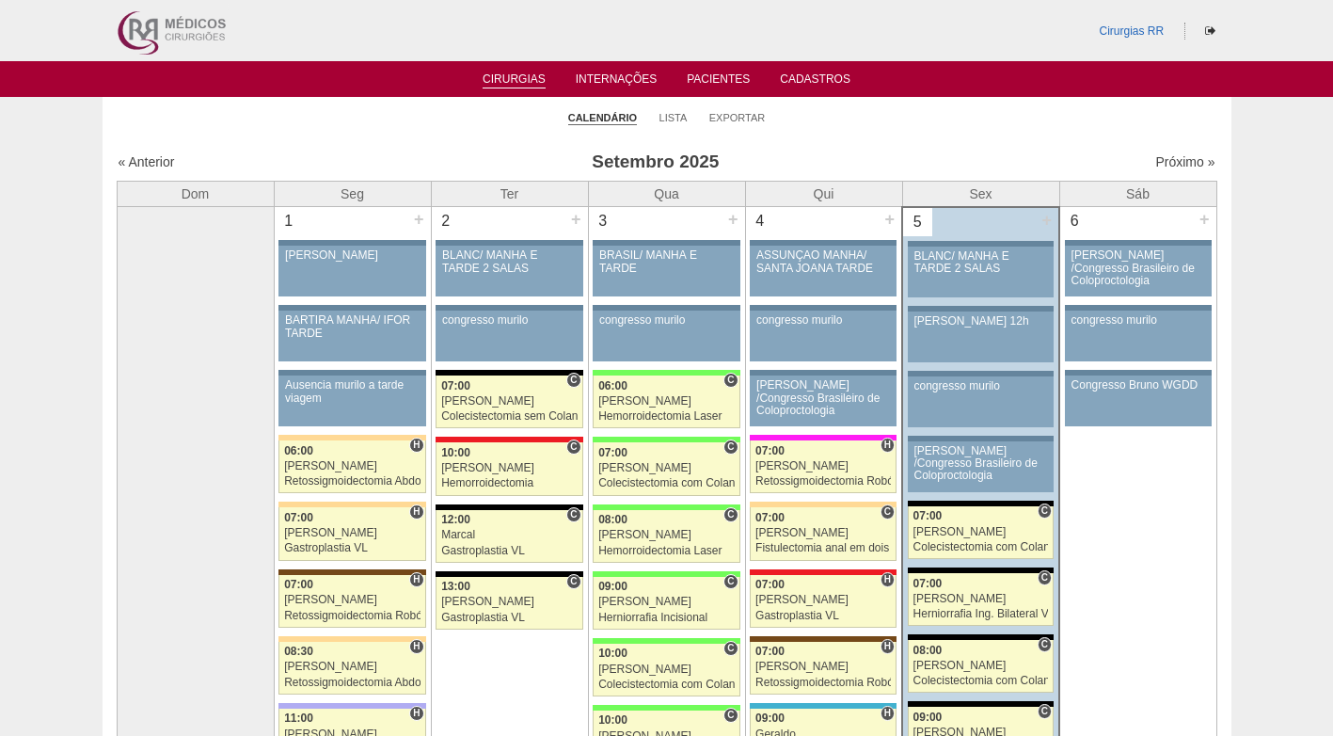
scroll to position [277, 0]
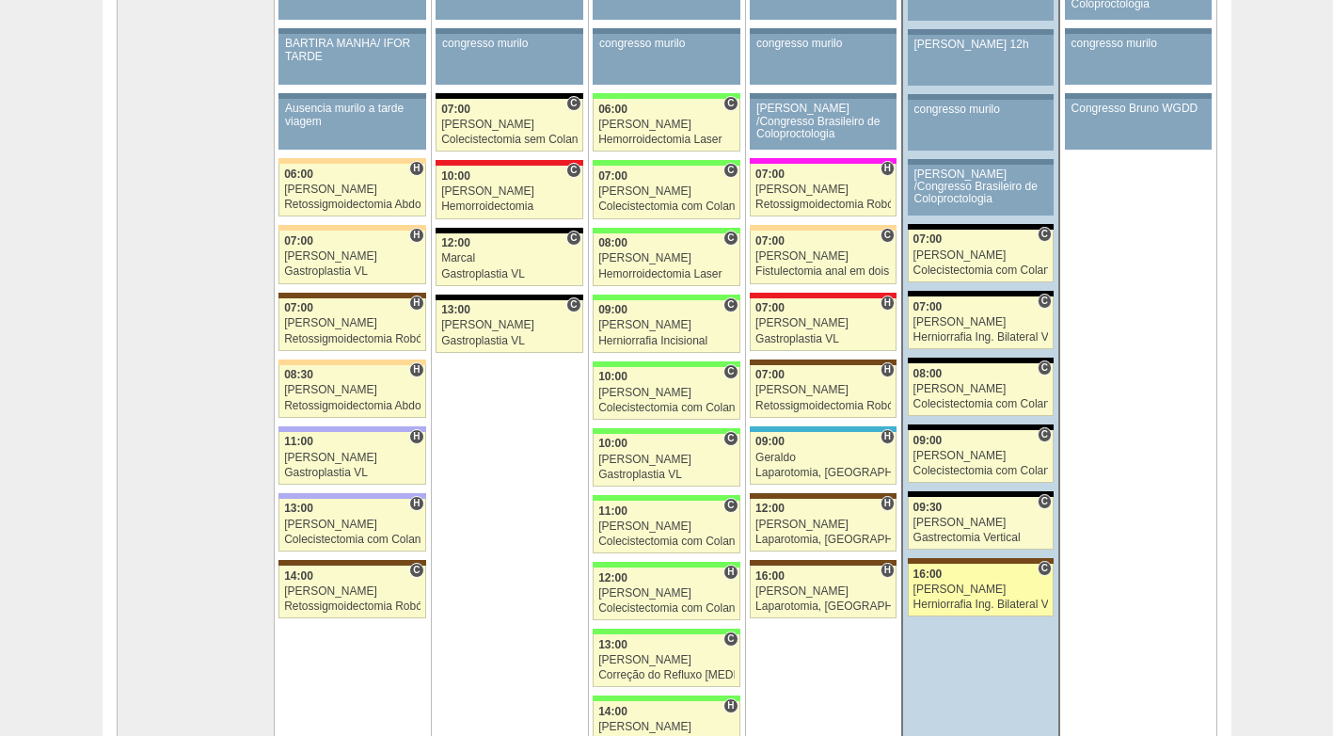
click at [963, 589] on div "[PERSON_NAME]" at bounding box center [980, 589] width 135 height 12
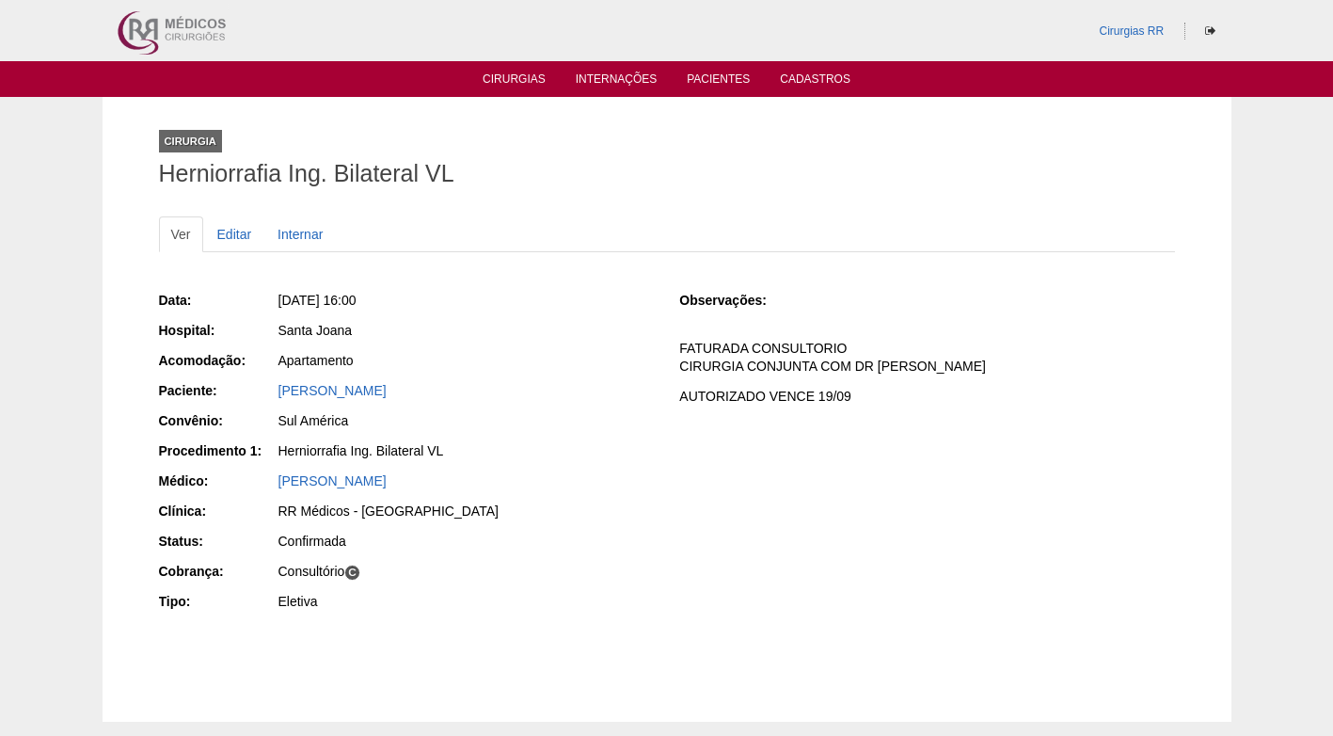
click at [624, 433] on div "Sul América" at bounding box center [465, 423] width 377 height 24
click at [387, 395] on link "[PERSON_NAME]" at bounding box center [332, 390] width 108 height 15
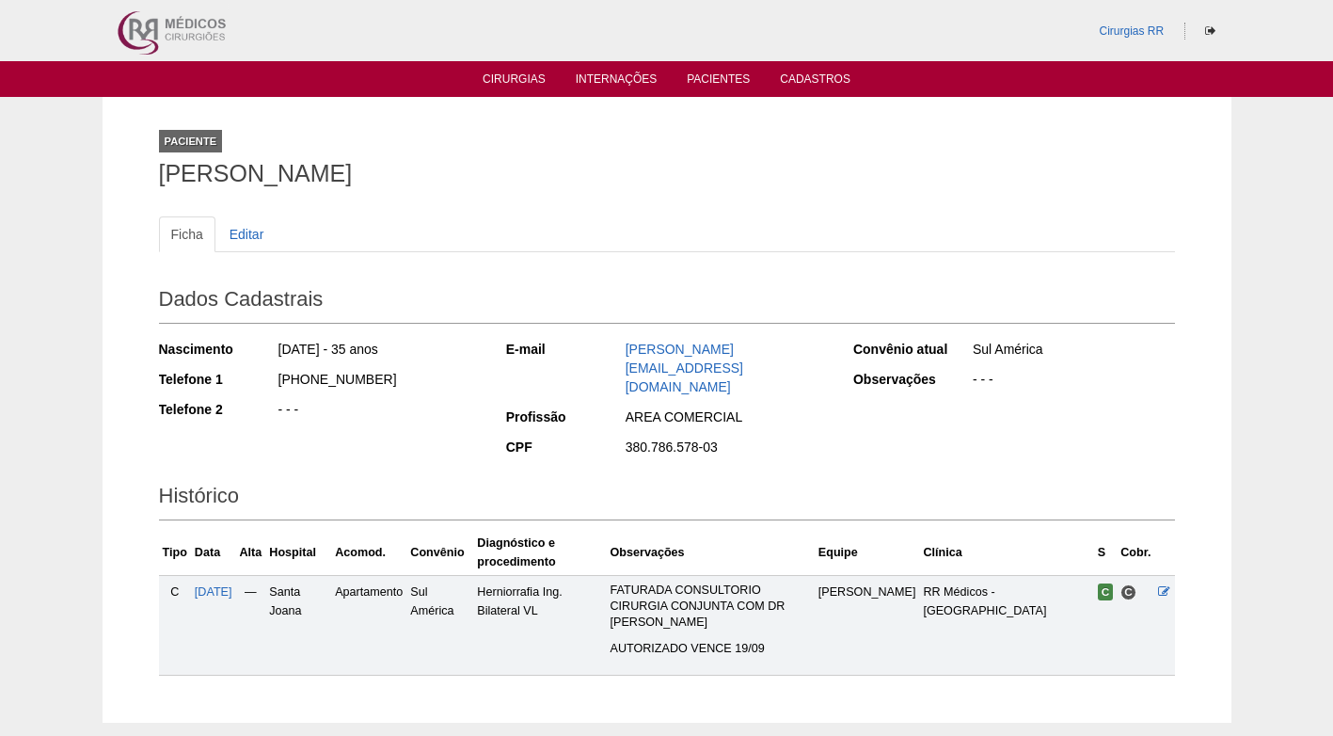
drag, startPoint x: 385, startPoint y: 375, endPoint x: 277, endPoint y: 385, distance: 107.6
click at [277, 384] on div "(11) 94378-0074" at bounding box center [379, 382] width 204 height 24
copy div "(11) 94378-0074"
click at [428, 366] on div "Nascimento 28/08/1990 - 35 anos Telefone 1 (11) 94378-0074 Telefone 2 - - -" at bounding box center [320, 384] width 322 height 103
click at [451, 426] on div "Nascimento 28/08/1990 - 35 anos Telefone 1 (11) 94378-0074 Telefone 2 - - -" at bounding box center [320, 384] width 322 height 103
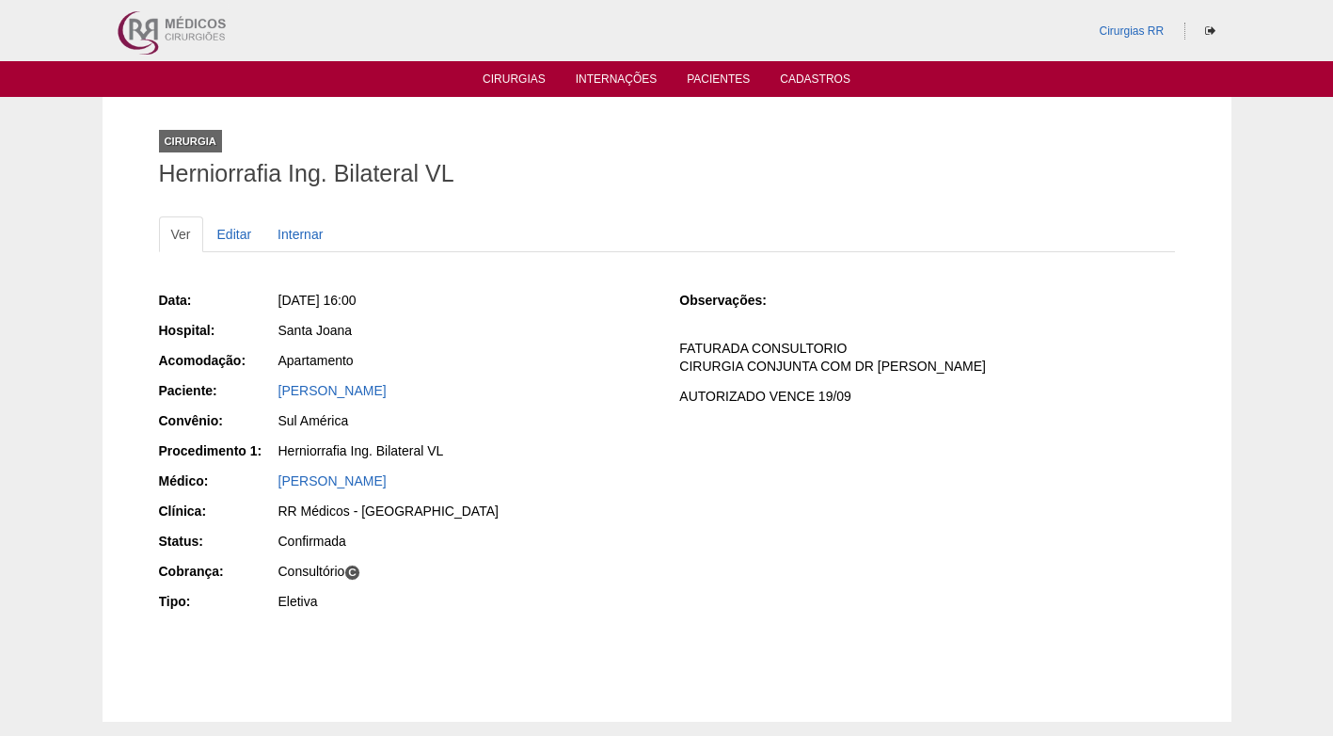
click at [721, 337] on div "Observações: FATURADA CONSULTORIO CIRURGIA CONJUNTA COM DR MAURICI AUTORIZADO V…" at bounding box center [926, 354] width 495 height 126
click at [499, 84] on link "Cirurgias" at bounding box center [514, 80] width 63 height 16
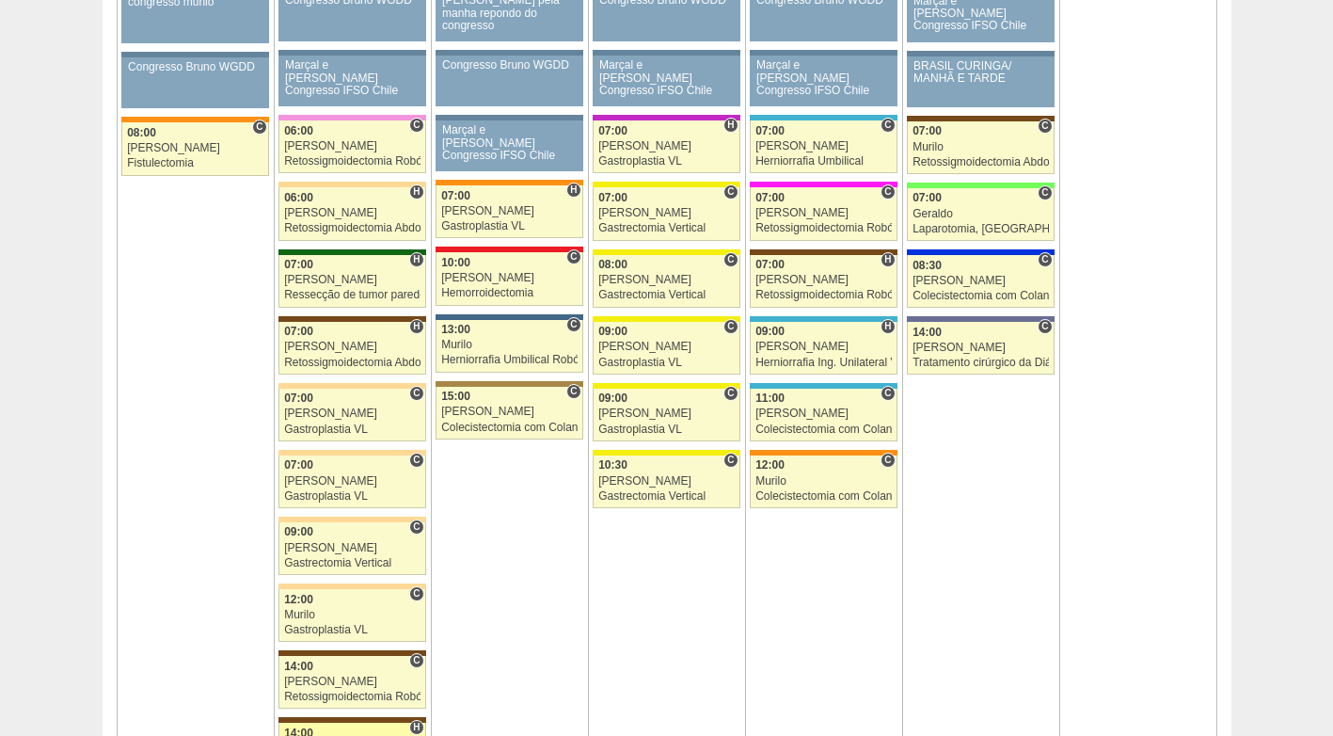
scroll to position [1129, 0]
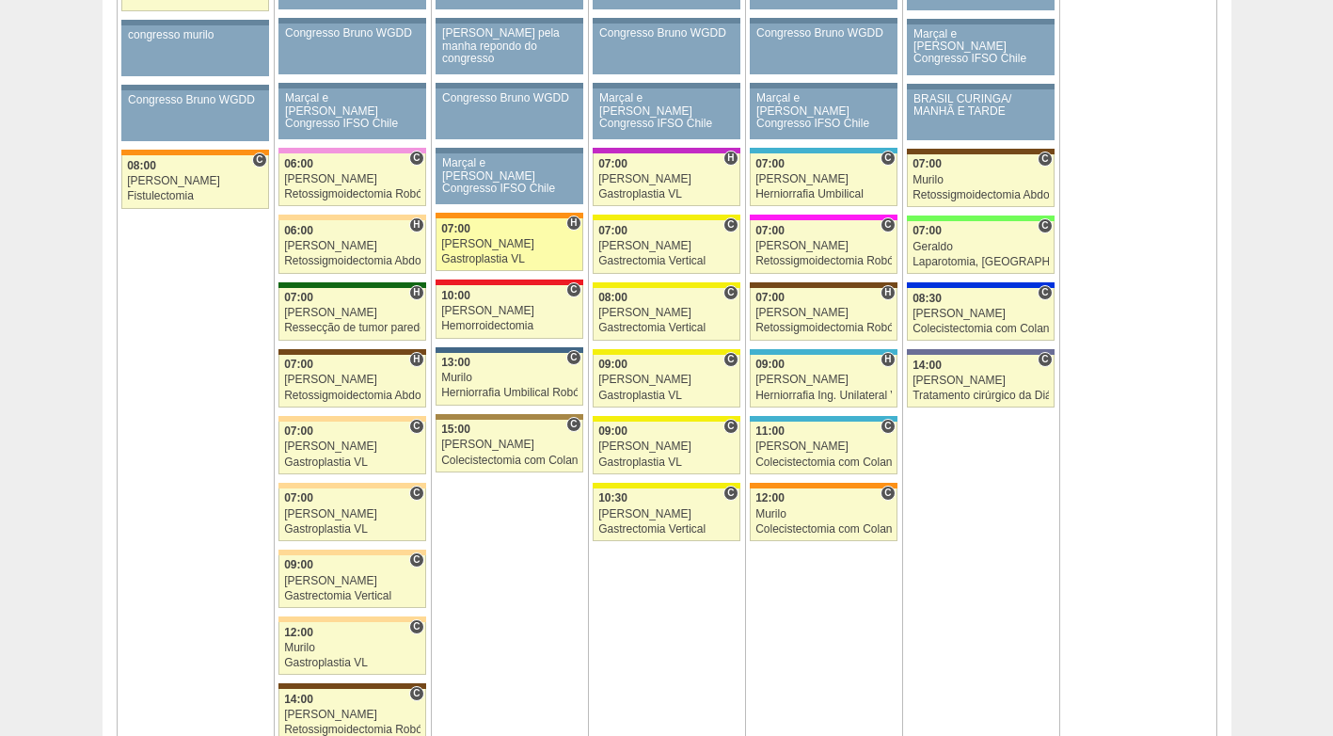
click at [514, 223] on div "07:00" at bounding box center [509, 229] width 136 height 12
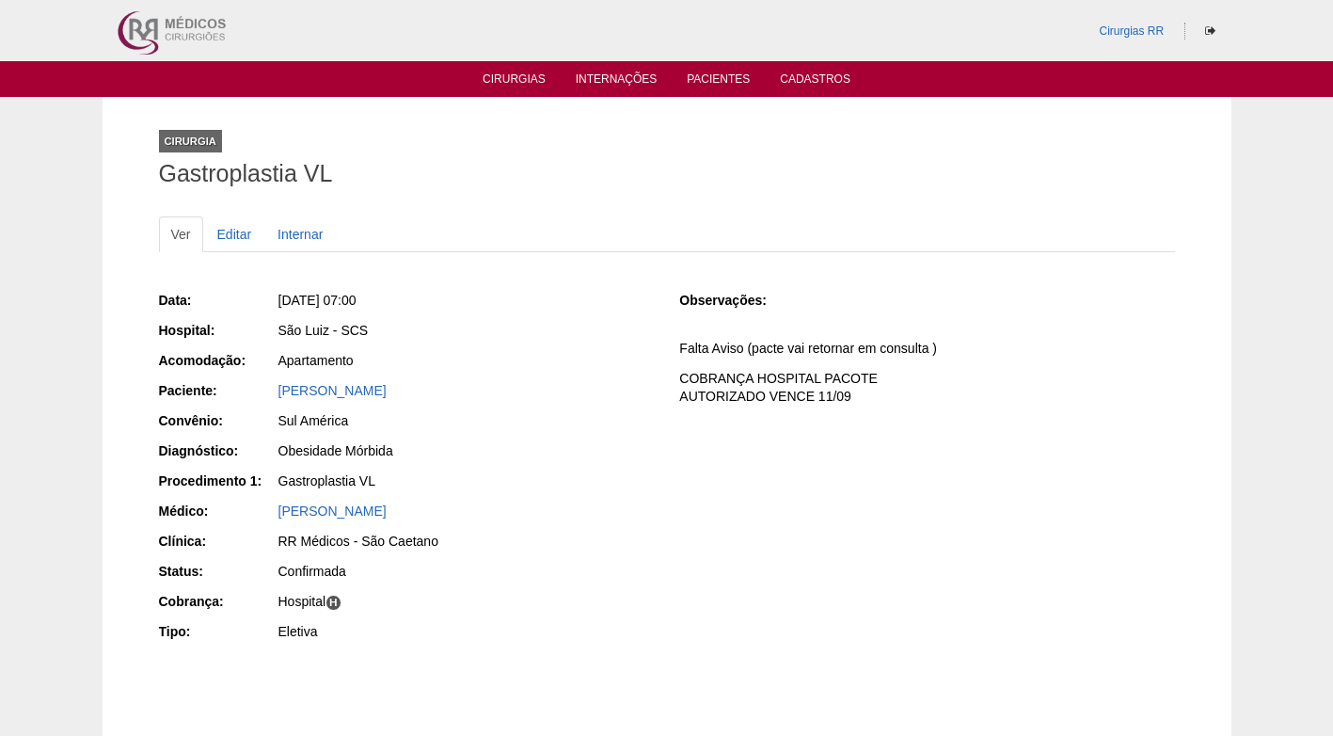
click at [497, 407] on div "Data: [DATE] 07:00 Hospital: [GEOGRAPHIC_DATA] Acomodação: Apartamento Paciente…" at bounding box center [406, 468] width 495 height 368
click at [469, 351] on div "Apartamento" at bounding box center [465, 360] width 375 height 19
click at [343, 310] on div "[DATE] 07:00" at bounding box center [465, 303] width 377 height 24
click at [390, 456] on div "Obesidade Mórbida" at bounding box center [465, 450] width 375 height 19
click at [348, 467] on div "Data: Ter, 09/09/2025 - 07:00 Hospital: São Luiz - SCS Acomodação: Apartamento …" at bounding box center [406, 468] width 495 height 368
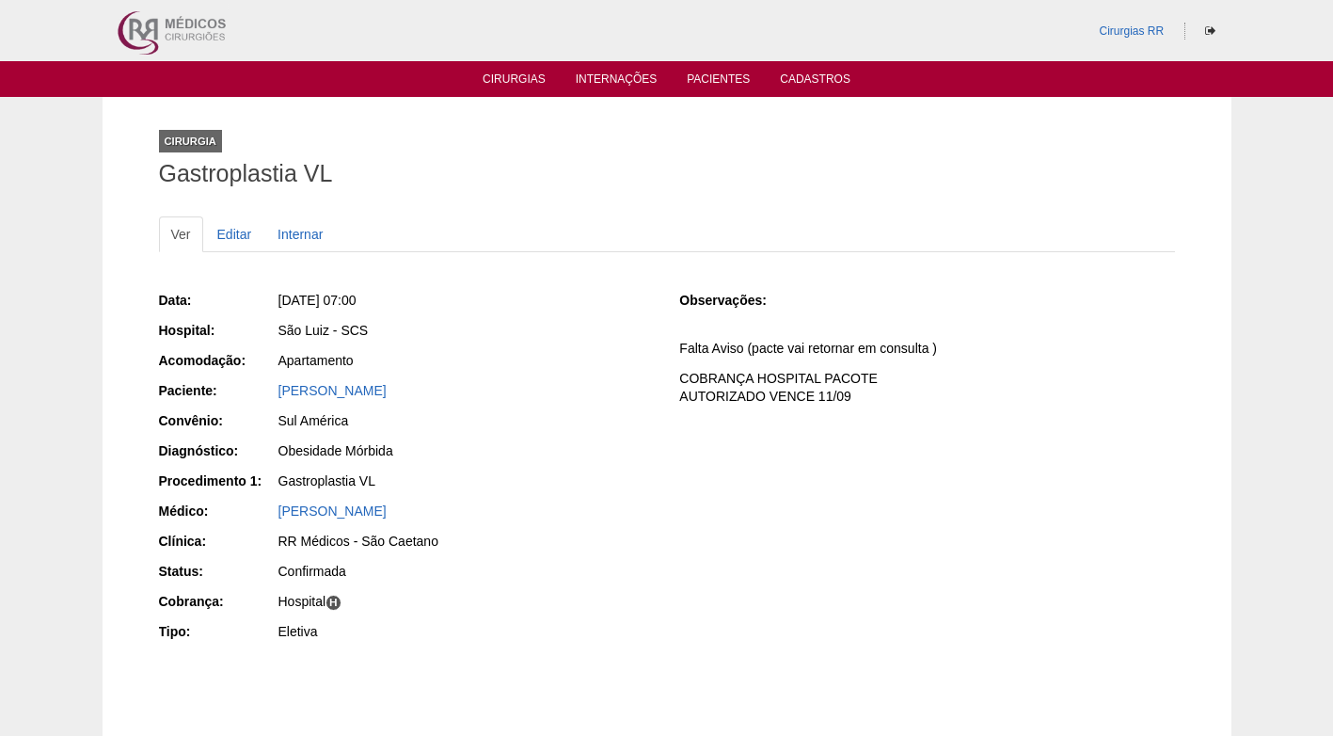
drag, startPoint x: 256, startPoint y: 444, endPoint x: 175, endPoint y: 419, distance: 84.8
click at [250, 445] on div "Diagnóstico:" at bounding box center [218, 450] width 118 height 19
drag, startPoint x: 426, startPoint y: 383, endPoint x: 282, endPoint y: 384, distance: 143.9
click at [282, 384] on div "Amanda Ferreira Borim" at bounding box center [465, 390] width 375 height 19
copy link "Amanda Ferreira Borim"
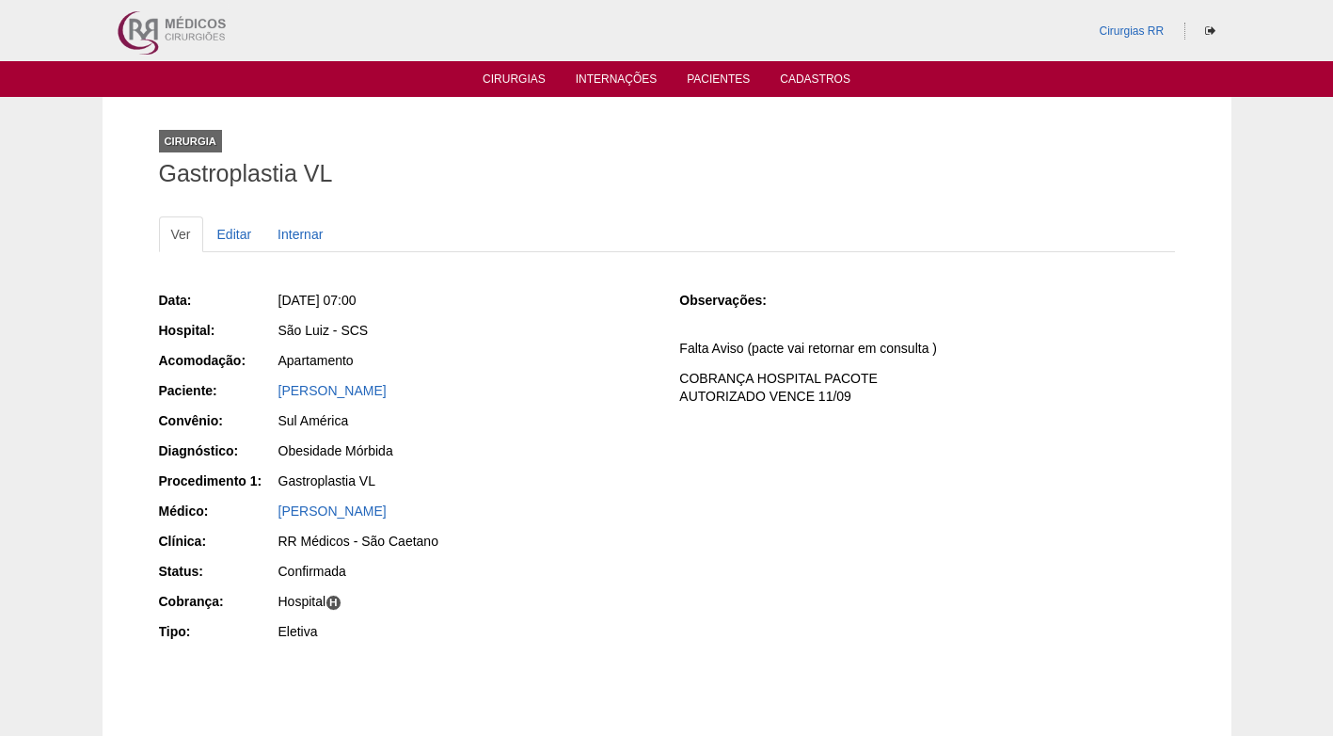
click at [538, 360] on div "Apartamento" at bounding box center [465, 360] width 375 height 19
click at [235, 231] on link "Editar" at bounding box center [234, 234] width 59 height 36
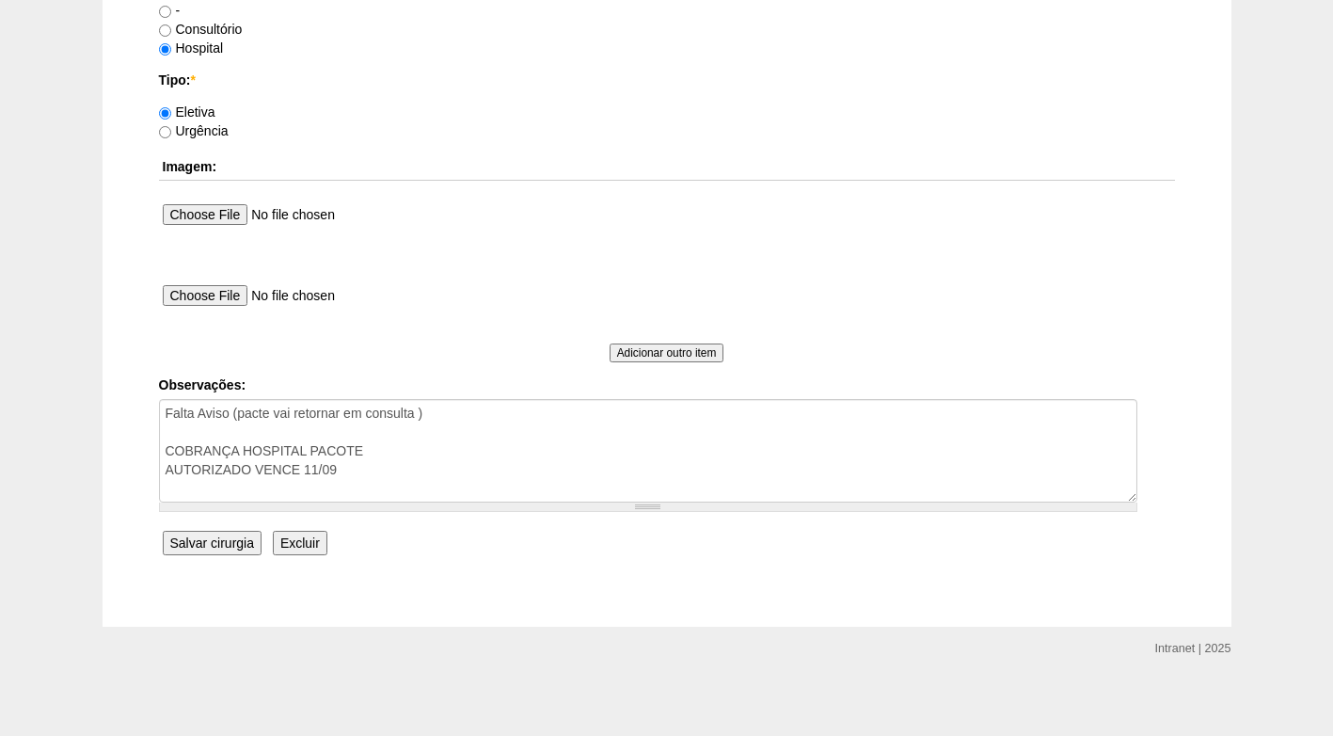
scroll to position [1688, 0]
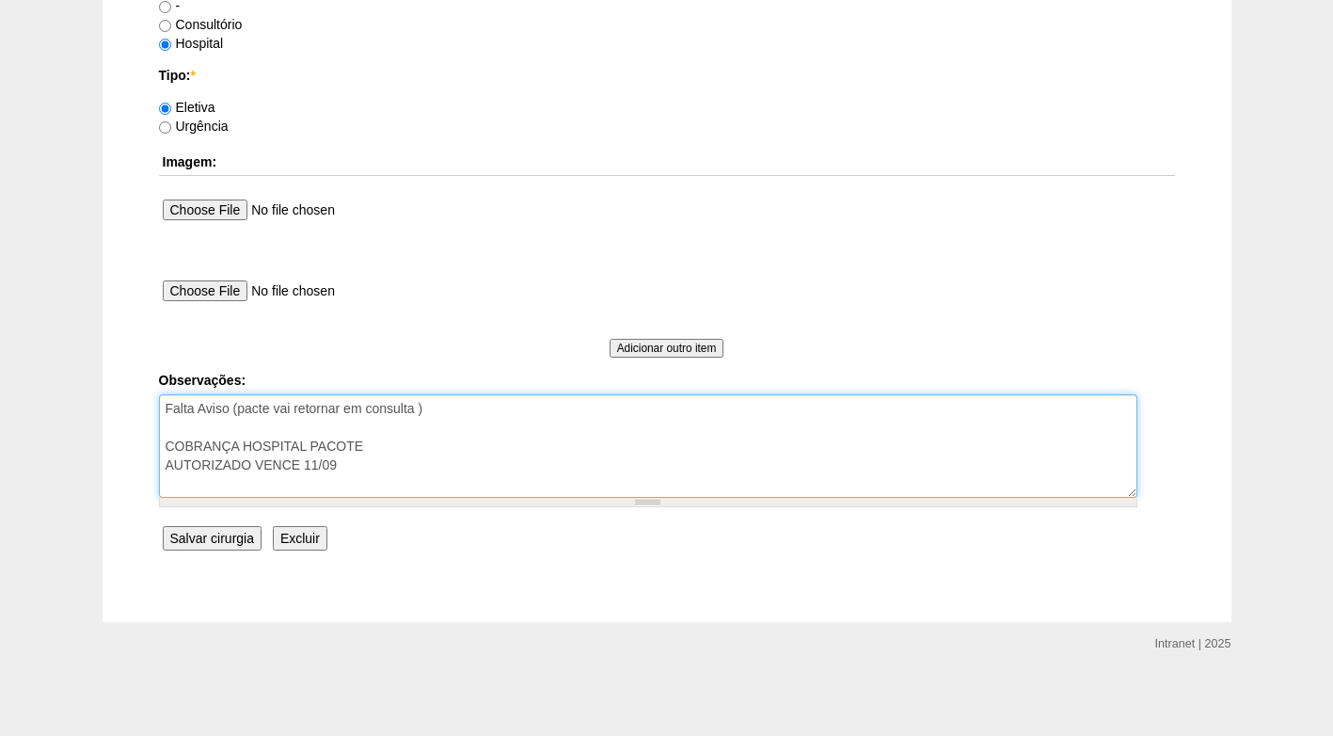
drag, startPoint x: 433, startPoint y: 407, endPoint x: 166, endPoint y: 418, distance: 267.3
click at [166, 418] on textarea "Falta Aviso (pacte vai retornar em consulta ) COBRANÇA HOSPITAL PACOTE AUTORIZA…" at bounding box center [648, 445] width 978 height 103
click at [165, 442] on textarea "Falta Aviso (pacte vai retornar em consulta ) COBRANÇA HOSPITAL PACOTE AUTORIZA…" at bounding box center [648, 445] width 978 height 103
type textarea "COBRANÇA HOSPITAL PACOTE AUTORIZADO VENCE 11/09"
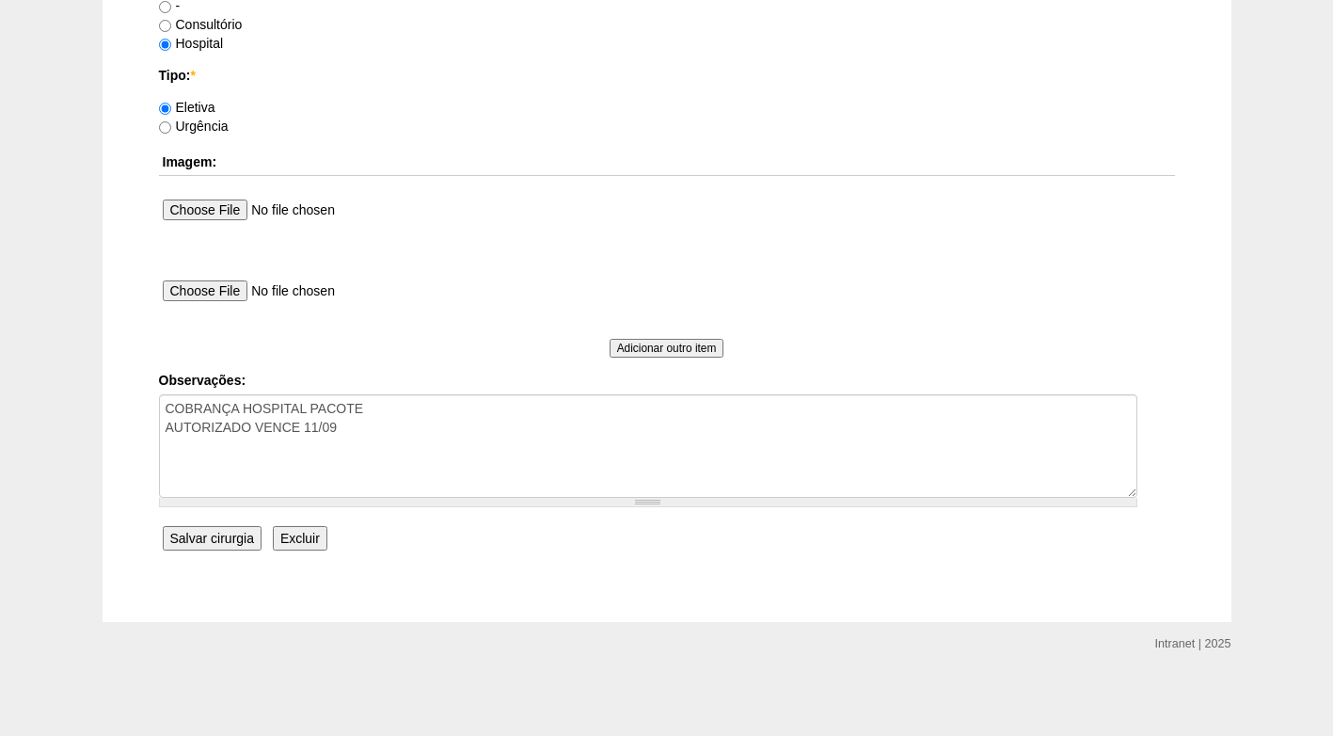
click at [215, 533] on input "Salvar cirurgia" at bounding box center [212, 538] width 99 height 24
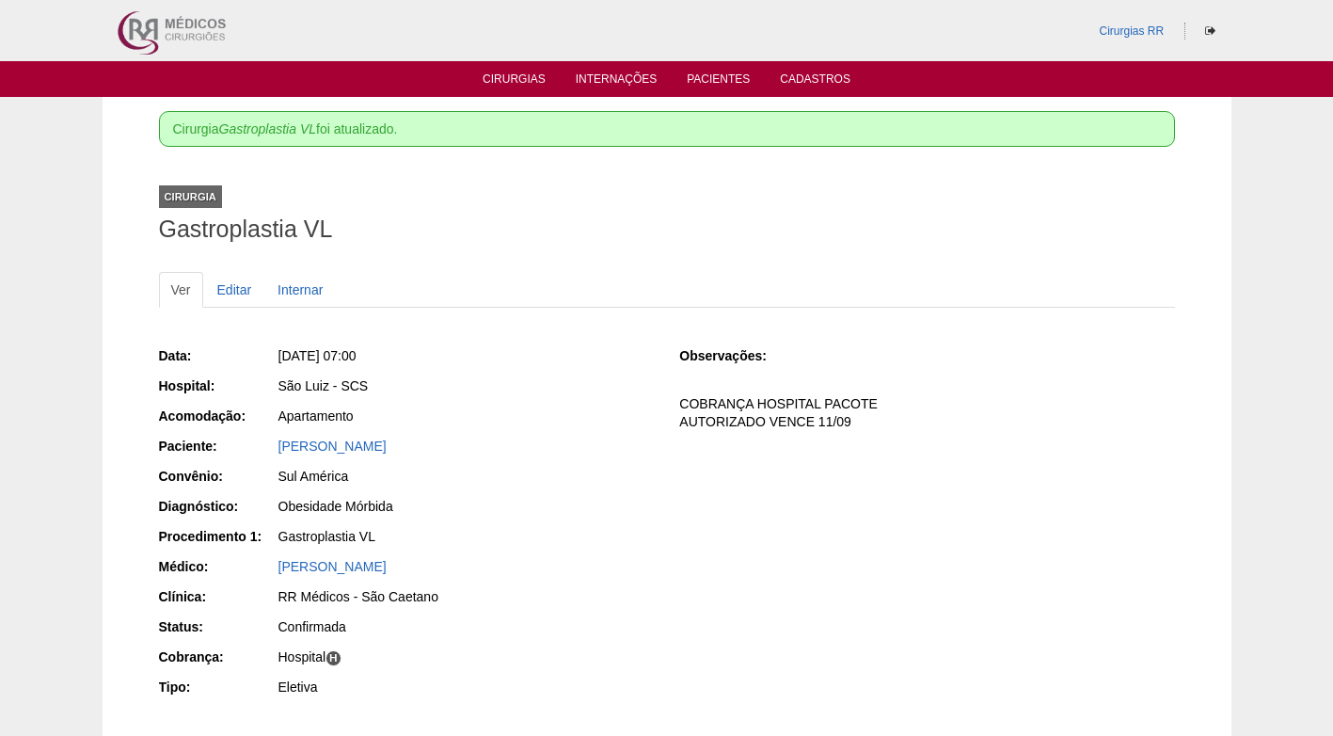
click at [718, 456] on div "Data: [DATE] 07:00 Hospital: [GEOGRAPHIC_DATA] Acomodação: Apartamento Paciente…" at bounding box center [667, 524] width 1016 height 368
click at [535, 82] on link "Cirurgias" at bounding box center [514, 80] width 63 height 16
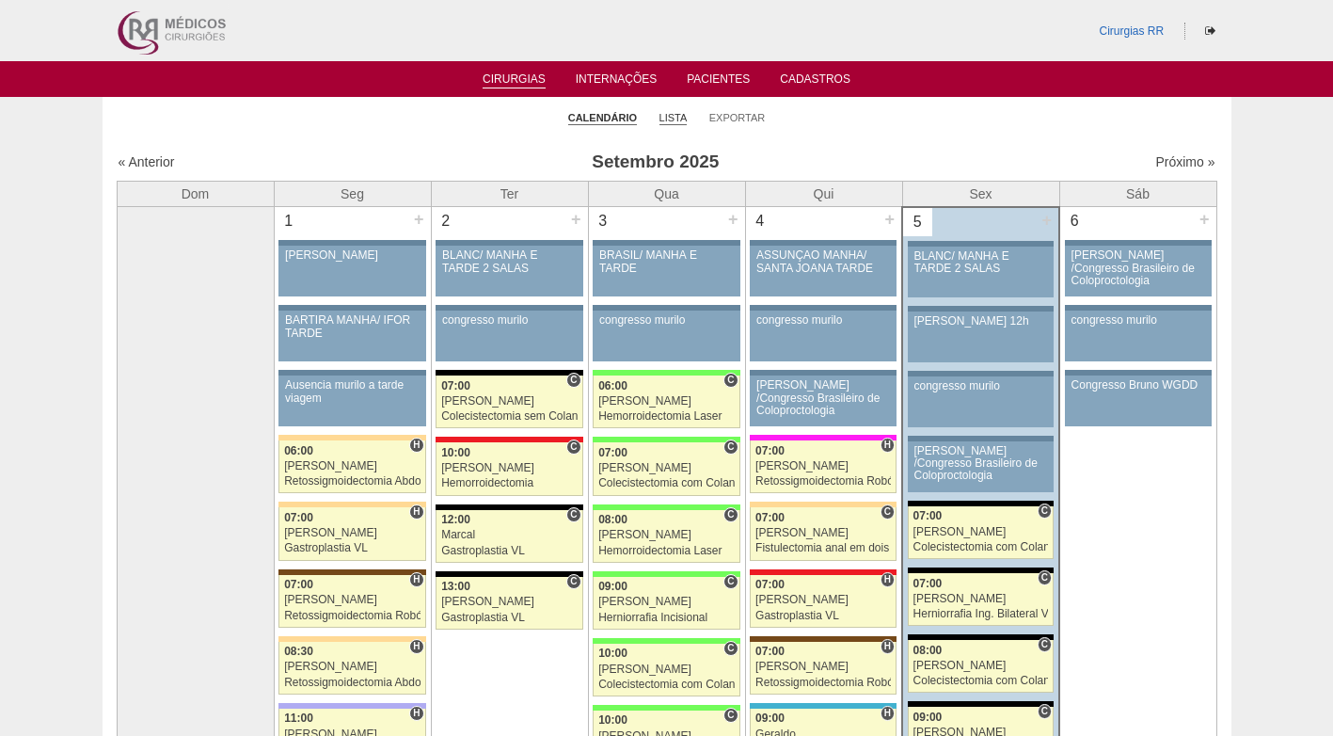
click at [674, 118] on link "Lista" at bounding box center [673, 118] width 28 height 14
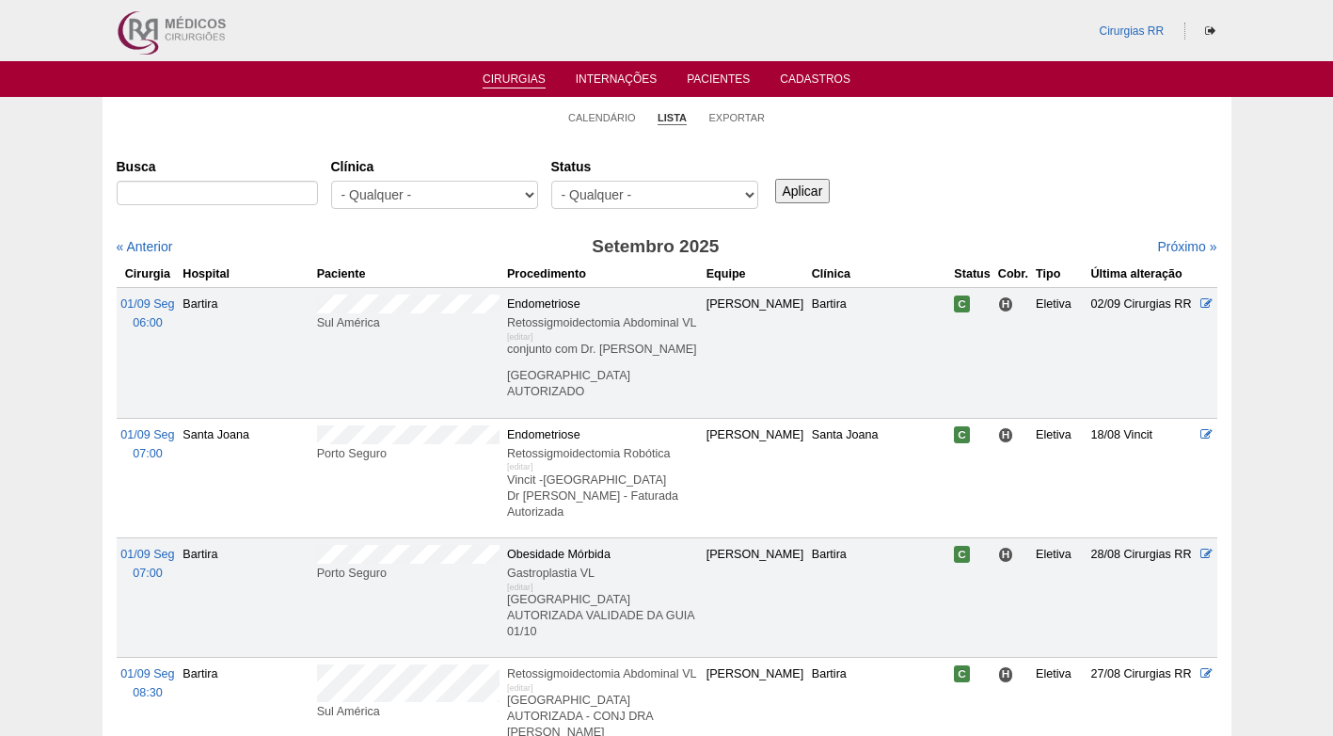
select select "resr"
click at [551, 181] on select "- Qualquer - Reservada Confirmada Suspensa Cancelada" at bounding box center [654, 195] width 207 height 28
click at [813, 182] on input "Aplicar" at bounding box center [802, 191] width 55 height 24
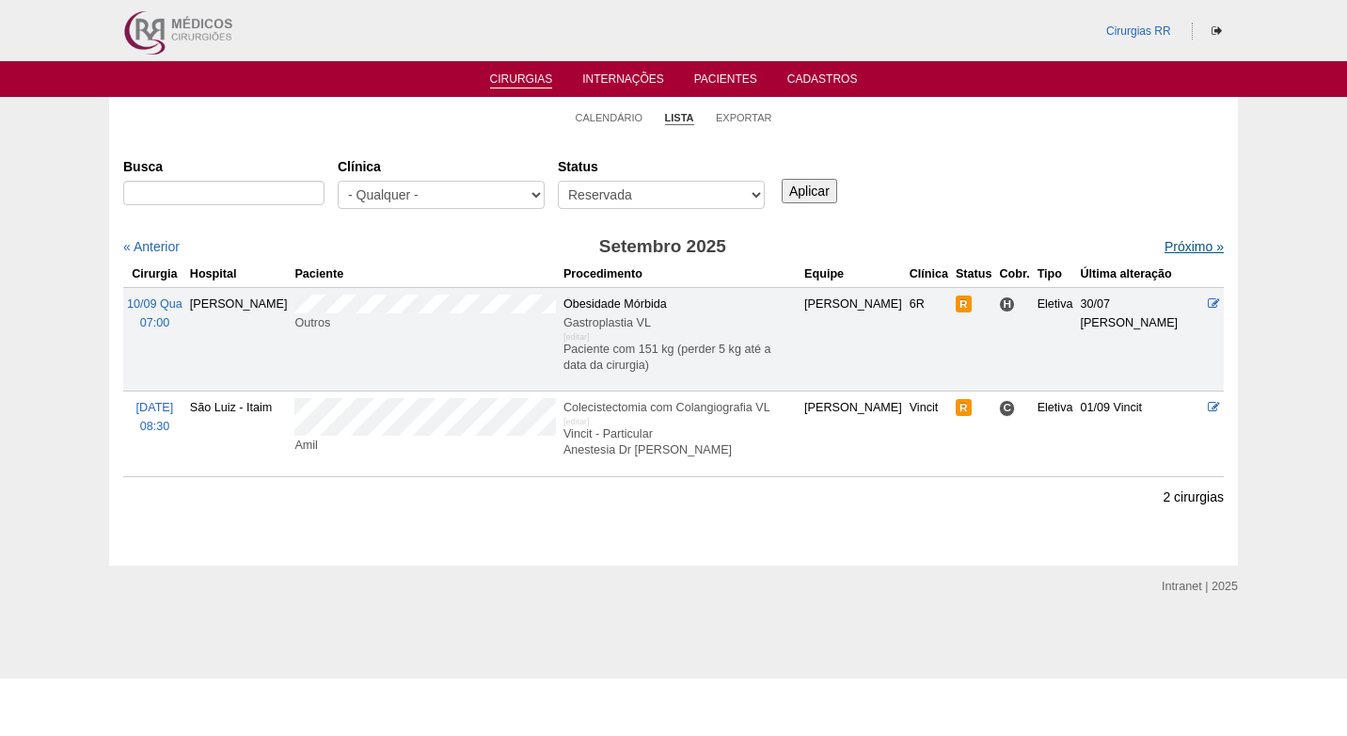
click at [1164, 246] on link "Próximo »" at bounding box center [1193, 246] width 59 height 15
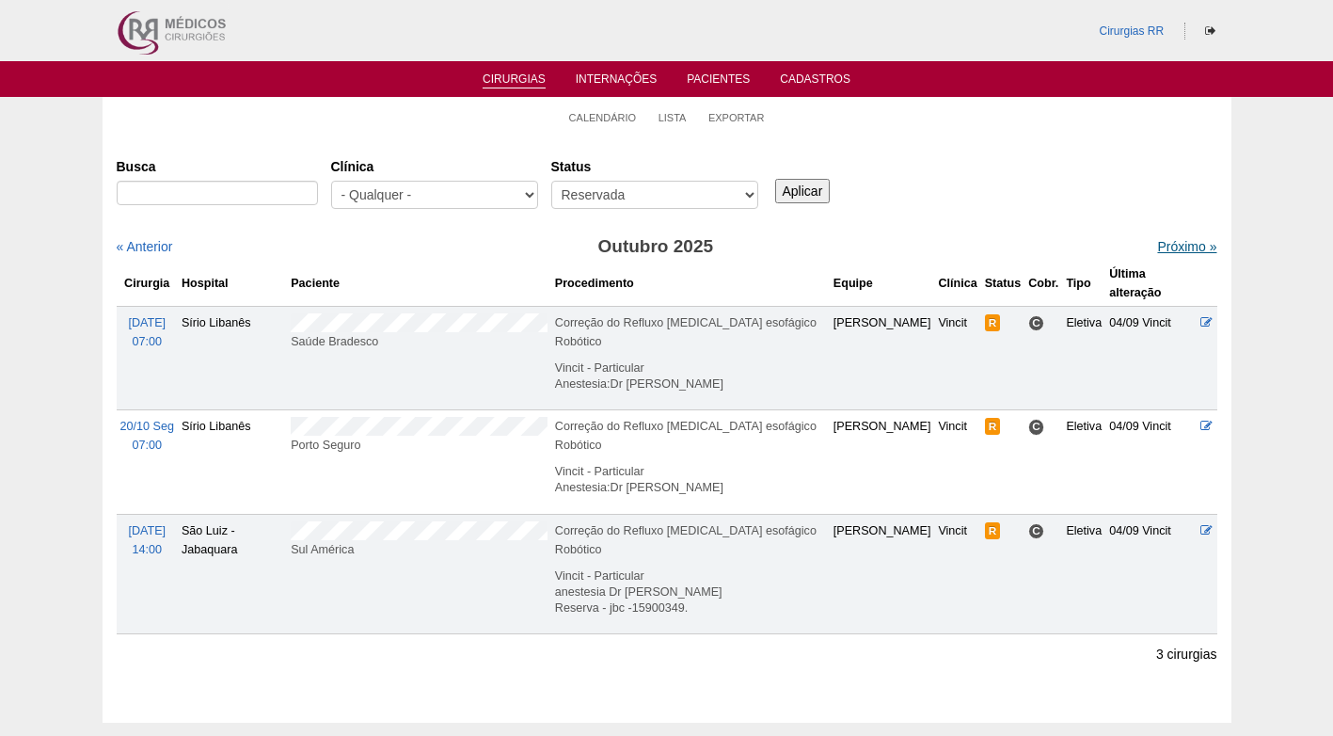
click at [1157, 250] on link "Próximo »" at bounding box center [1186, 246] width 59 height 15
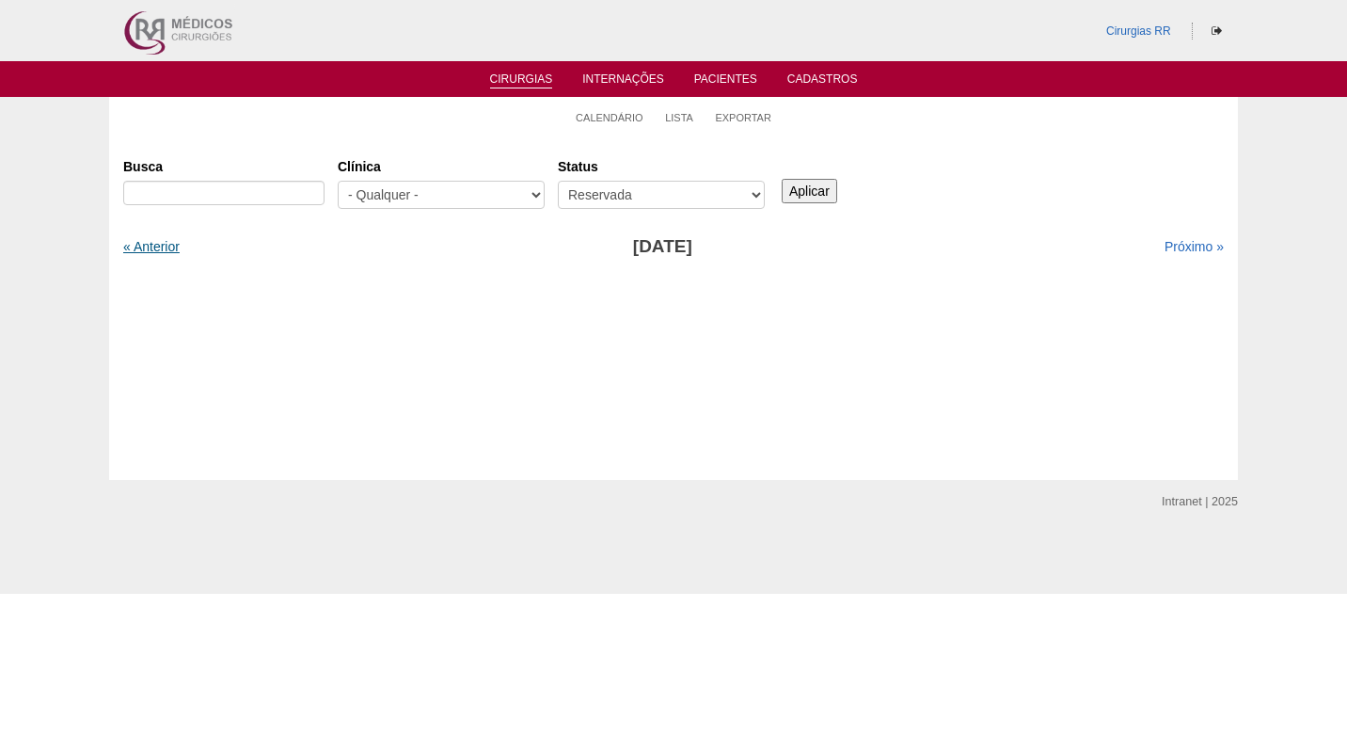
click at [166, 247] on link "« Anterior" at bounding box center [151, 246] width 56 height 15
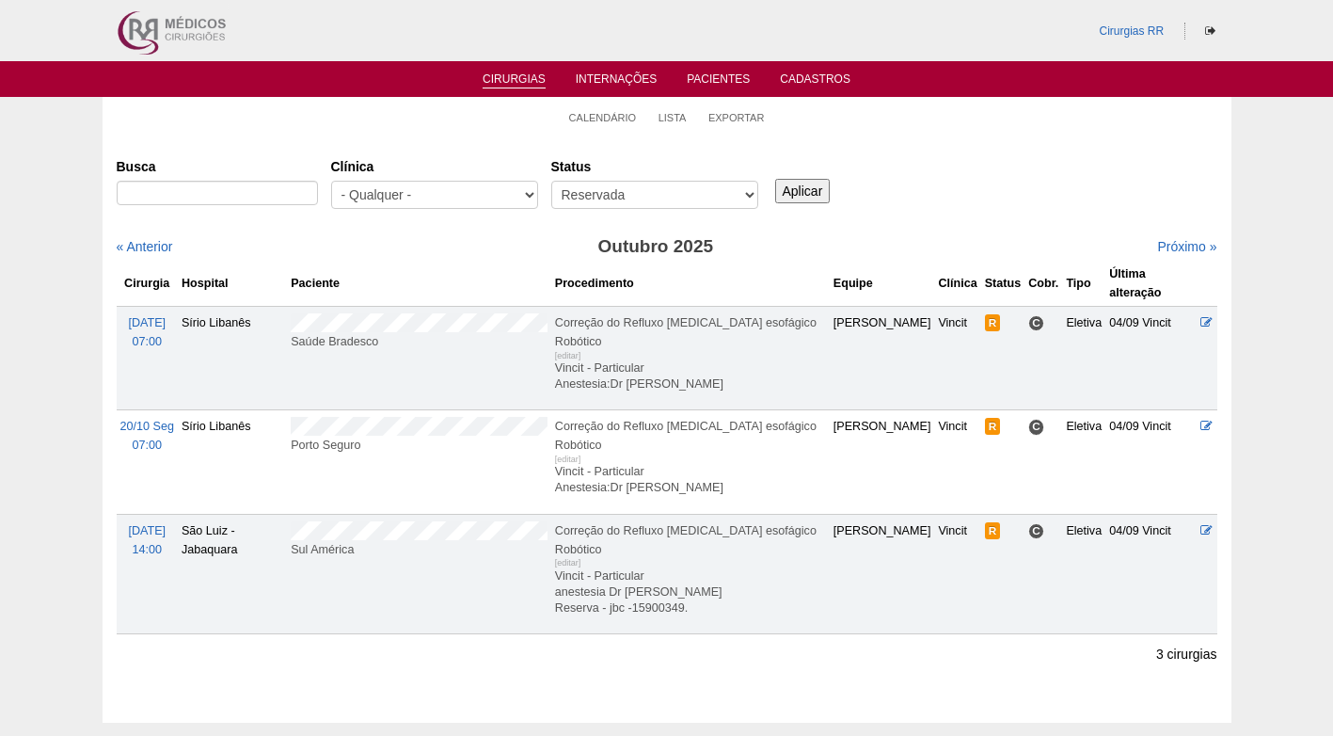
click at [166, 247] on link "« Anterior" at bounding box center [145, 246] width 56 height 15
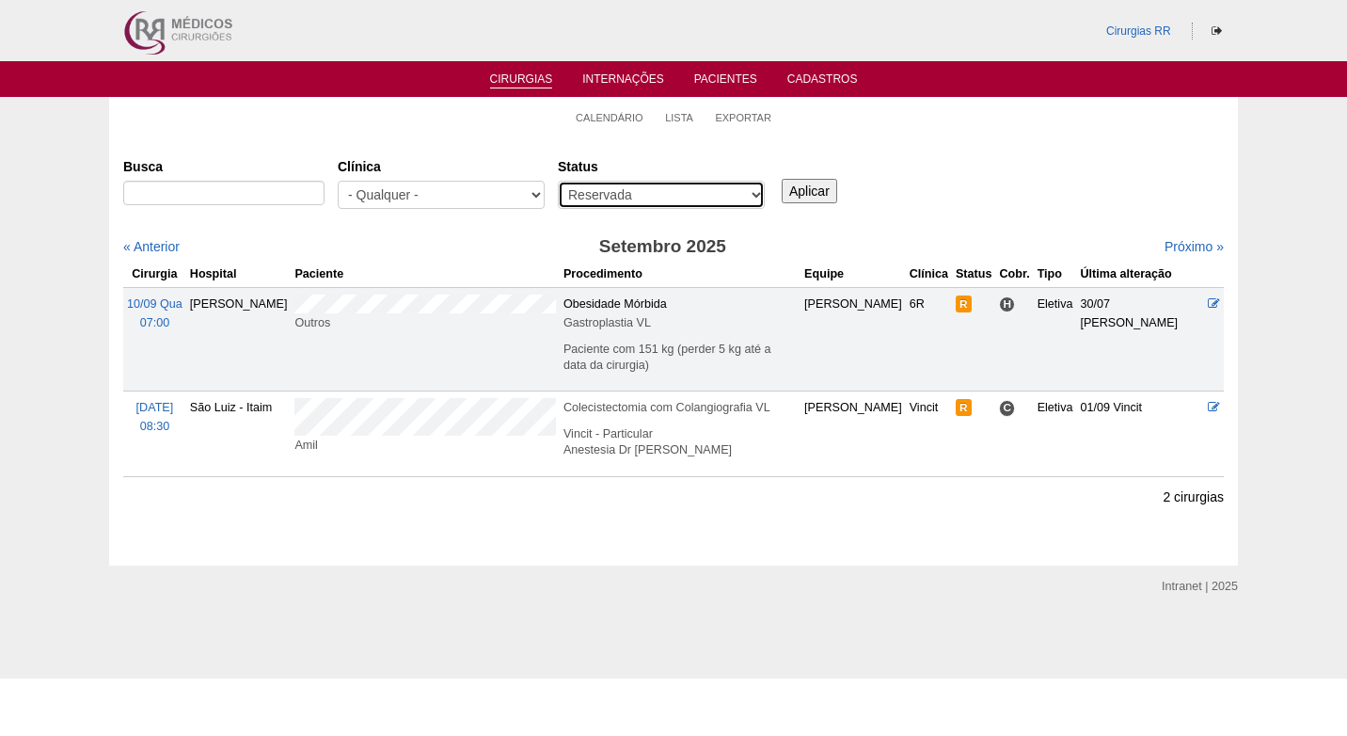
click at [748, 182] on select "- Qualquer - Reservada Confirmada Suspensa Cancelada" at bounding box center [661, 195] width 207 height 28
select select "All"
click at [558, 181] on select "- Qualquer - Reservada Confirmada Suspensa Cancelada" at bounding box center [661, 195] width 207 height 28
click at [611, 119] on link "Calendário" at bounding box center [610, 118] width 68 height 14
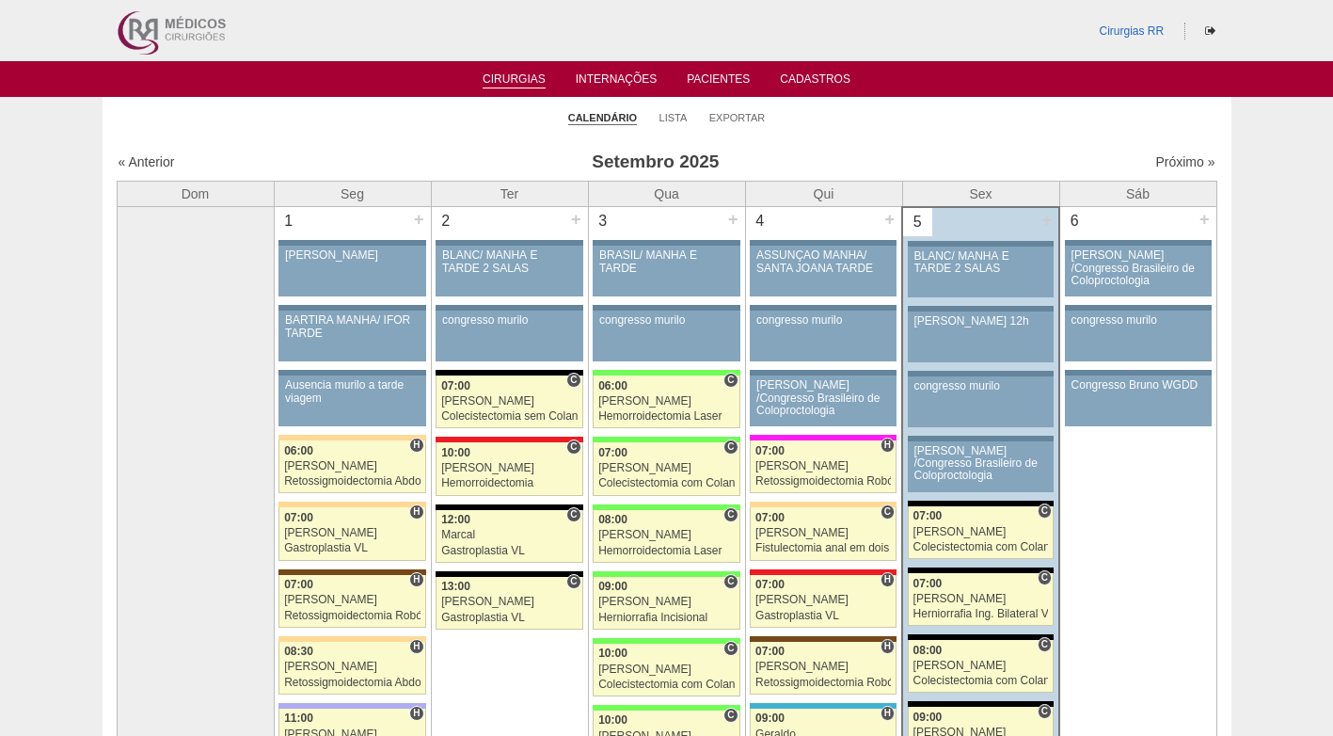
click at [673, 111] on link "Lista" at bounding box center [673, 117] width 28 height 13
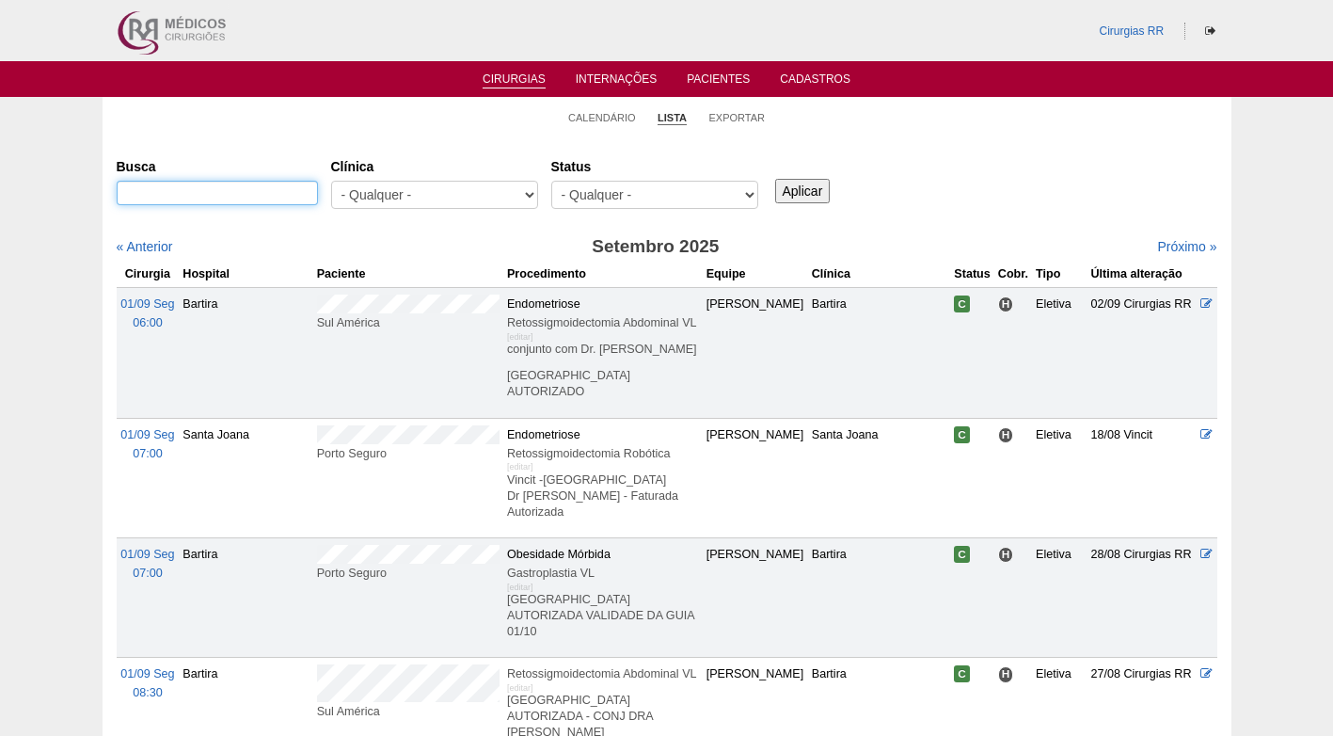
click at [278, 195] on input "Busca" at bounding box center [217, 193] width 201 height 24
paste input "ANDRE LUIZ VASCONCELOS GALHARDO"
type input "ANDRE LUIZ VASCONCELOS GALHARDO"
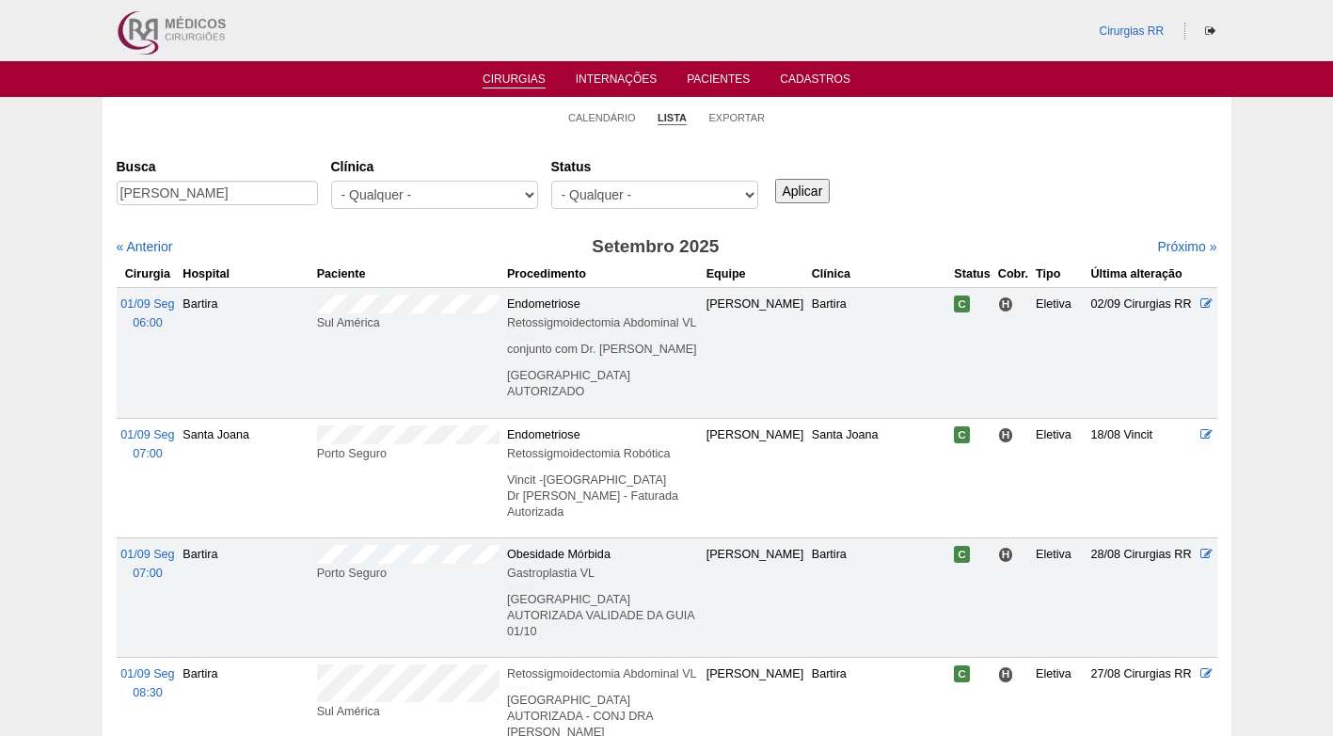
click at [775, 183] on input "Aplicar" at bounding box center [802, 191] width 55 height 24
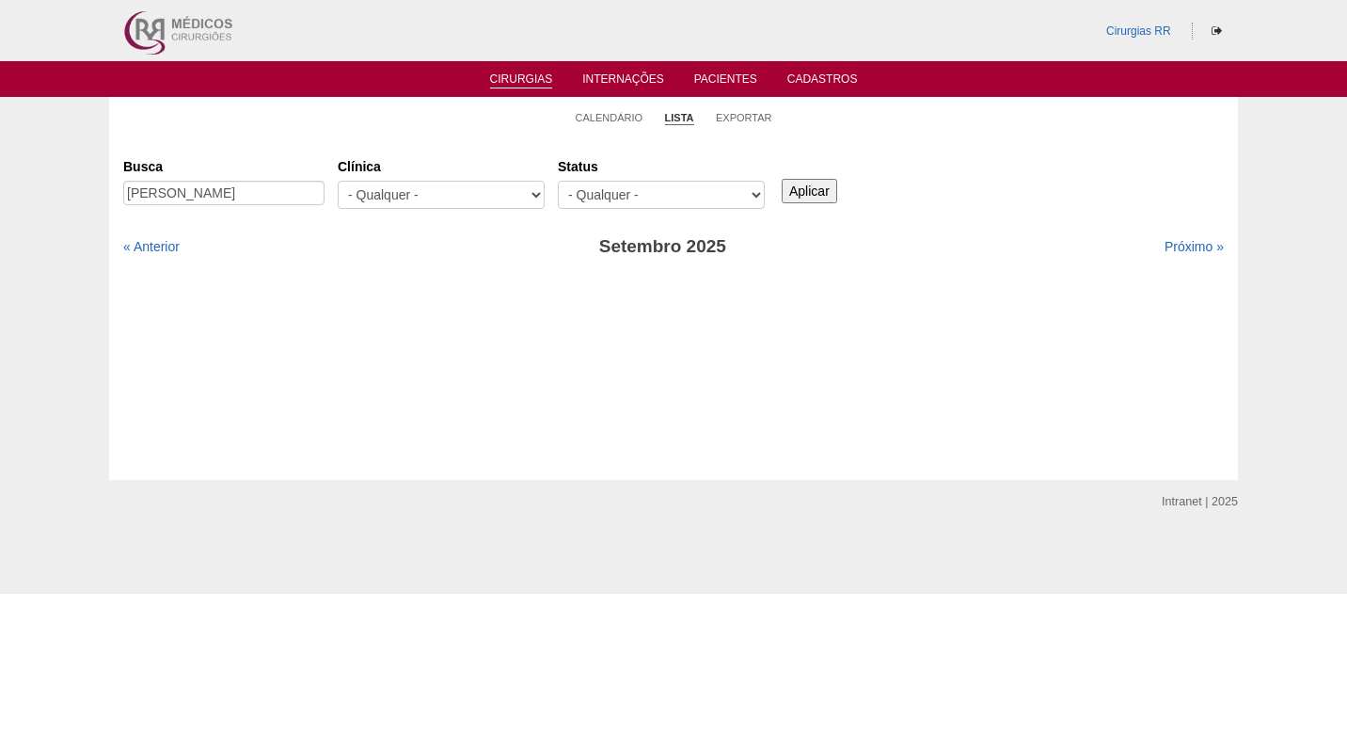
click at [1147, 245] on div "Próximo »" at bounding box center [1091, 246] width 264 height 19
drag, startPoint x: 1190, startPoint y: 246, endPoint x: 1159, endPoint y: 249, distance: 31.2
click at [1189, 248] on link "Próximo »" at bounding box center [1193, 246] width 59 height 15
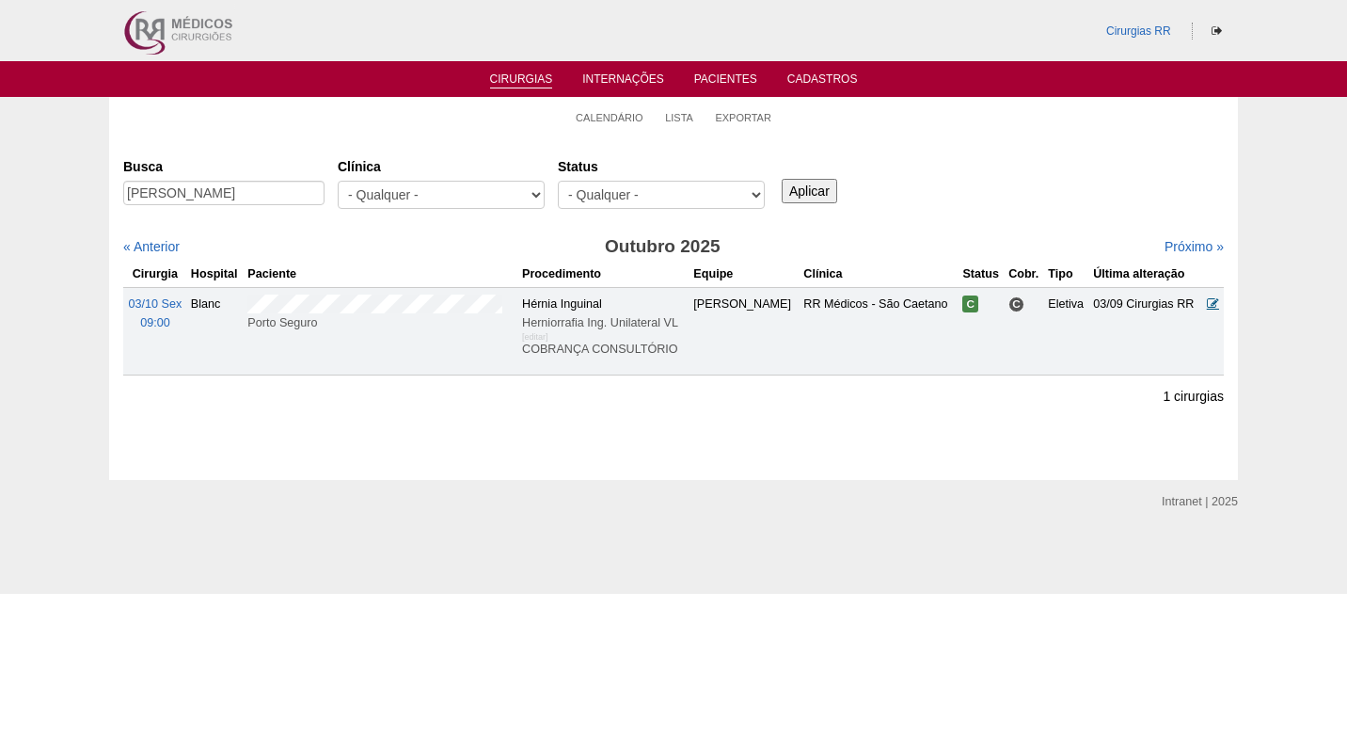
click at [1213, 301] on icon at bounding box center [1213, 303] width 12 height 12
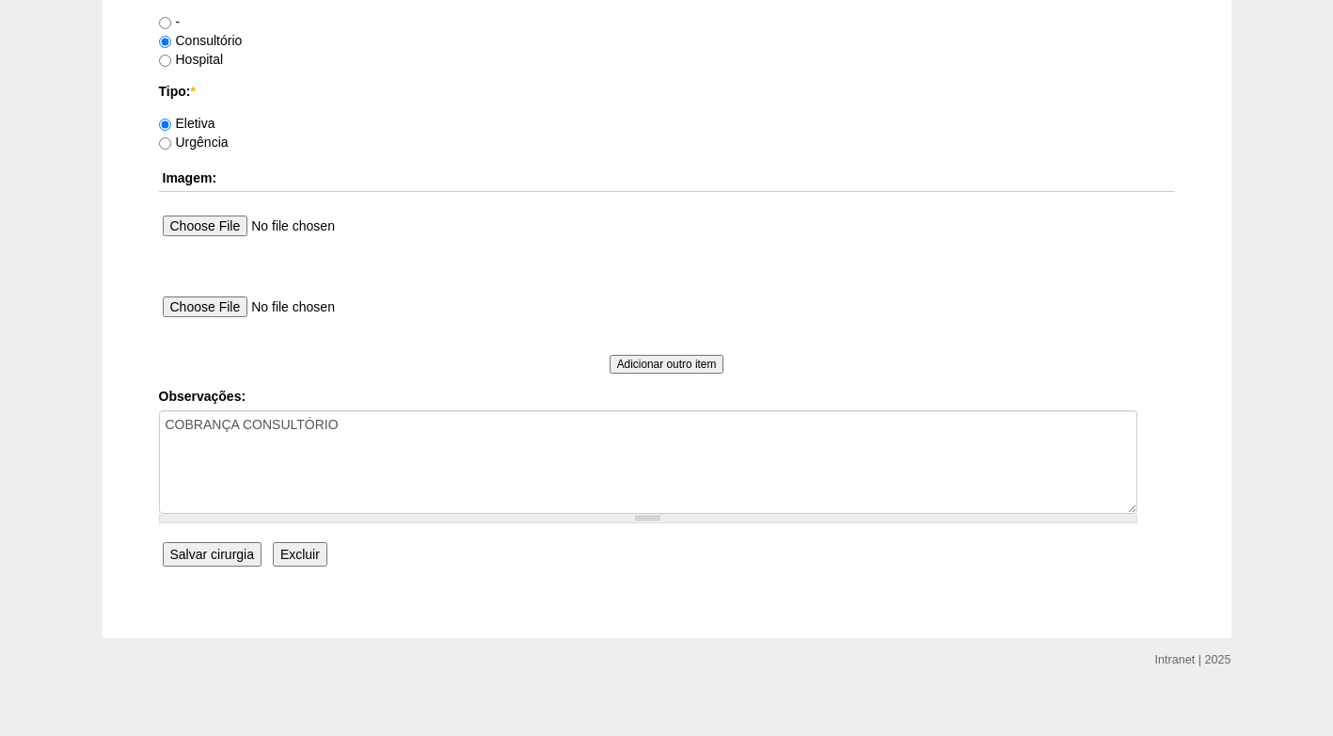
scroll to position [1688, 0]
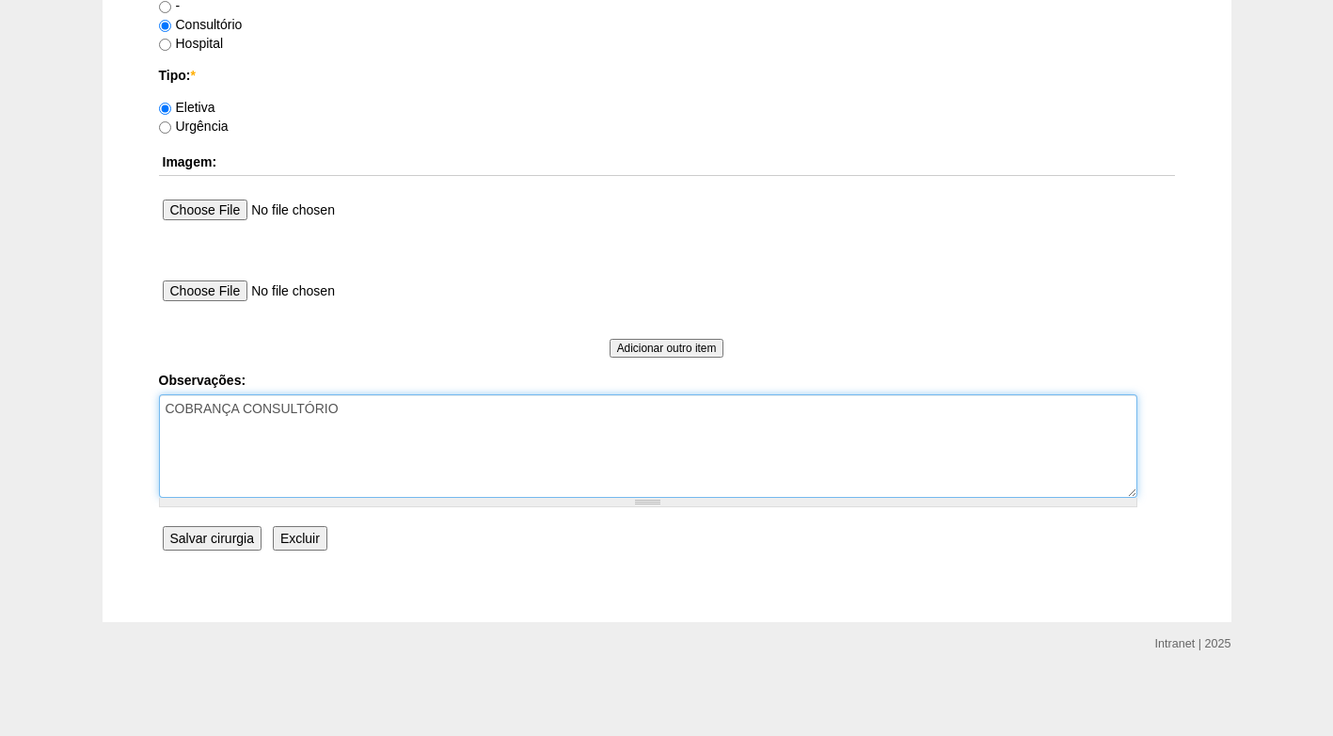
click at [354, 426] on textarea "COBRANÇA CONSULTÓRIO" at bounding box center [648, 445] width 978 height 103
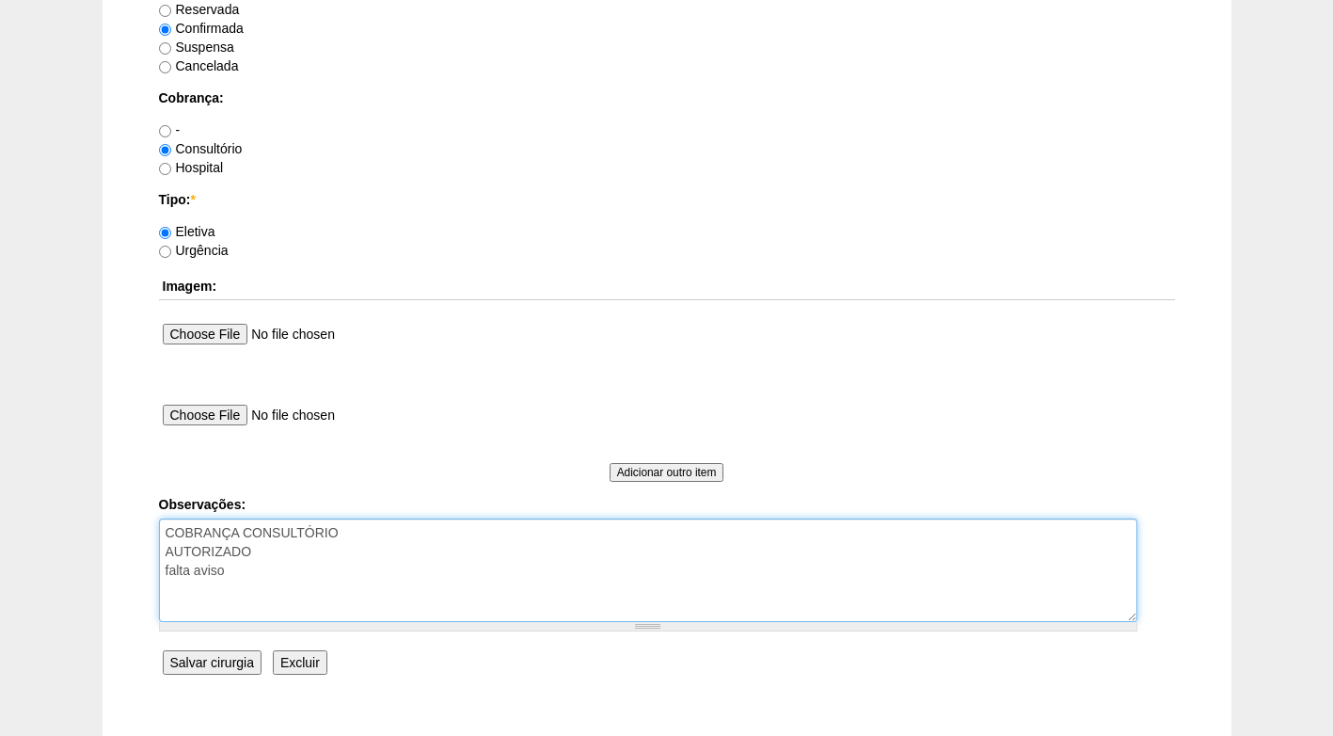
scroll to position [1599, 0]
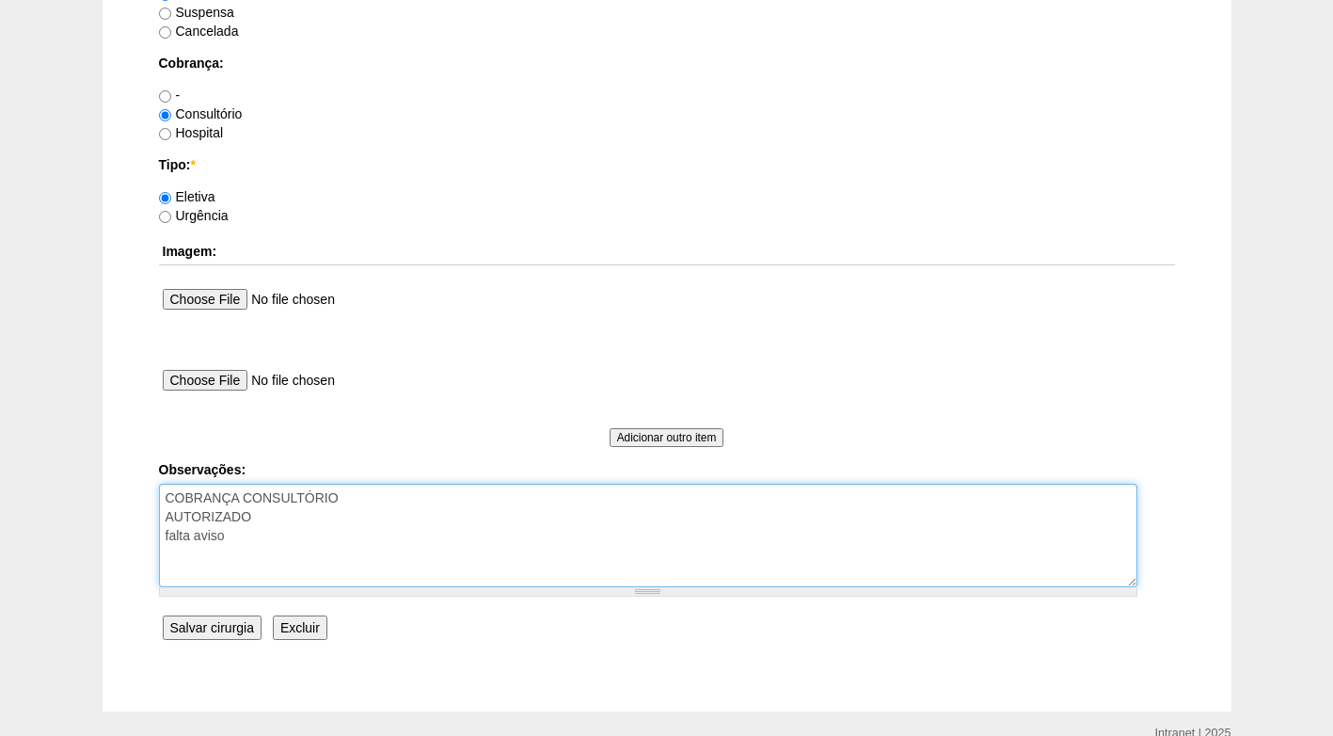
type textarea "COBRANÇA CONSULTÓRIO AUTORIZADO falta aviso"
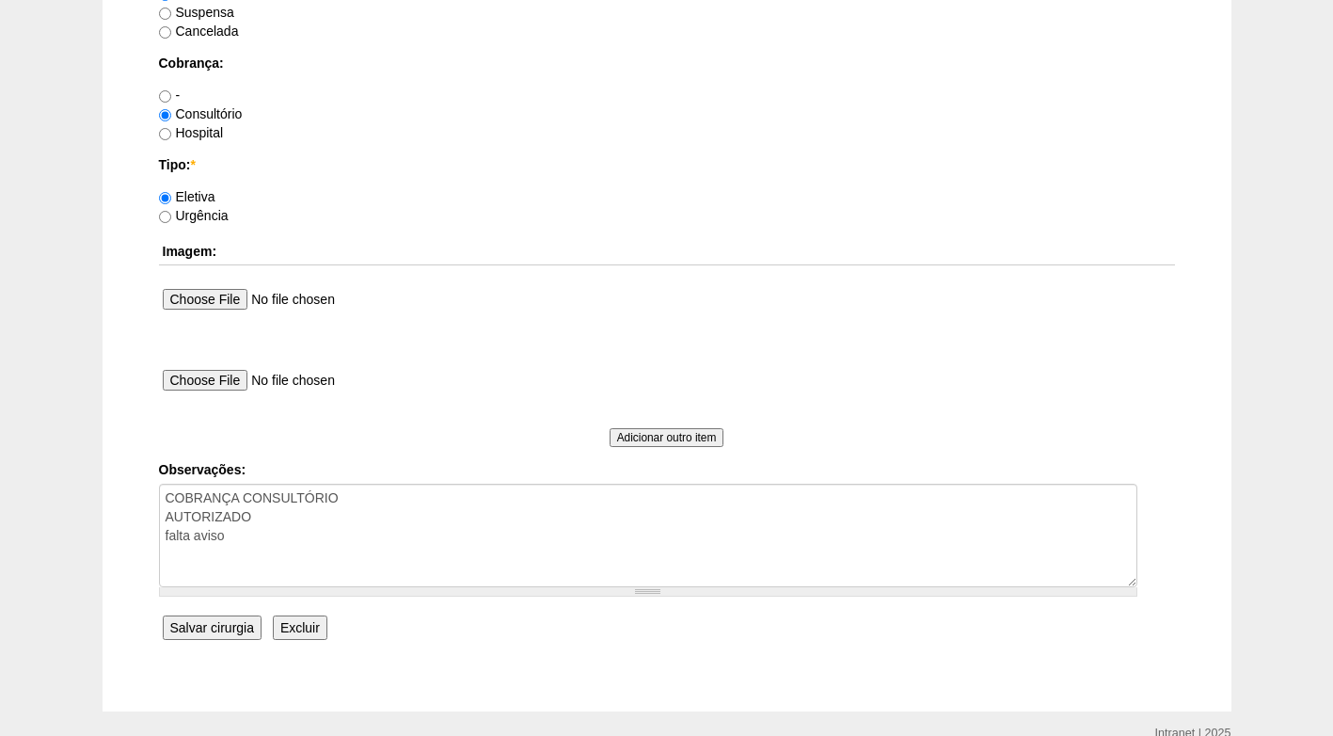
click at [235, 622] on input "Salvar cirurgia" at bounding box center [212, 627] width 99 height 24
